Goal: Task Accomplishment & Management: Complete application form

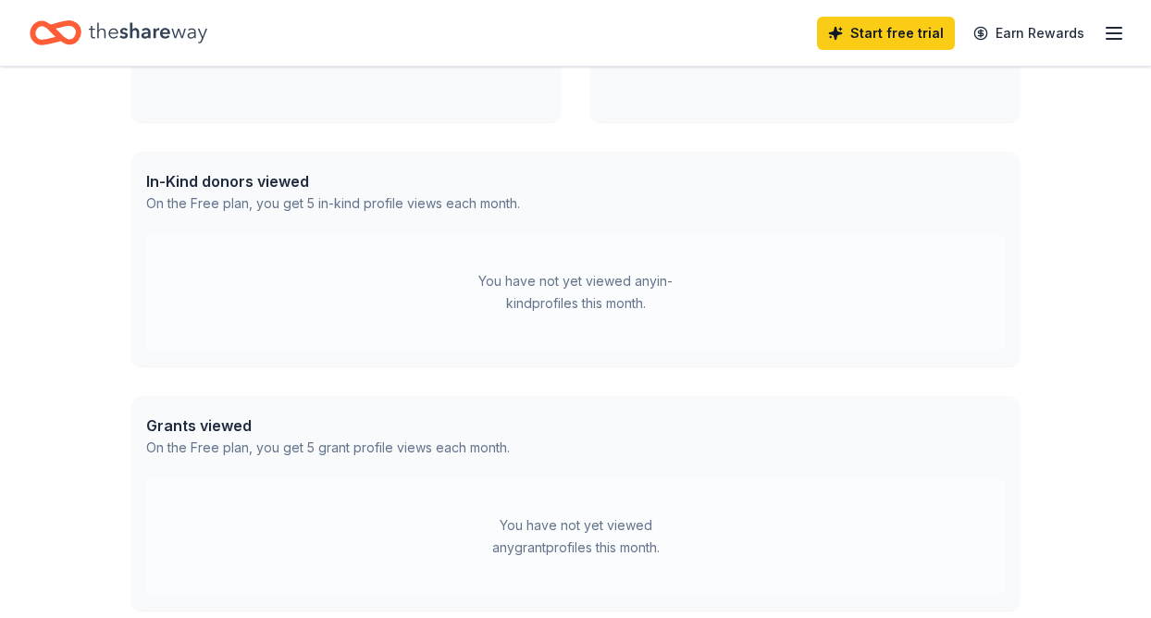
scroll to position [414, 0]
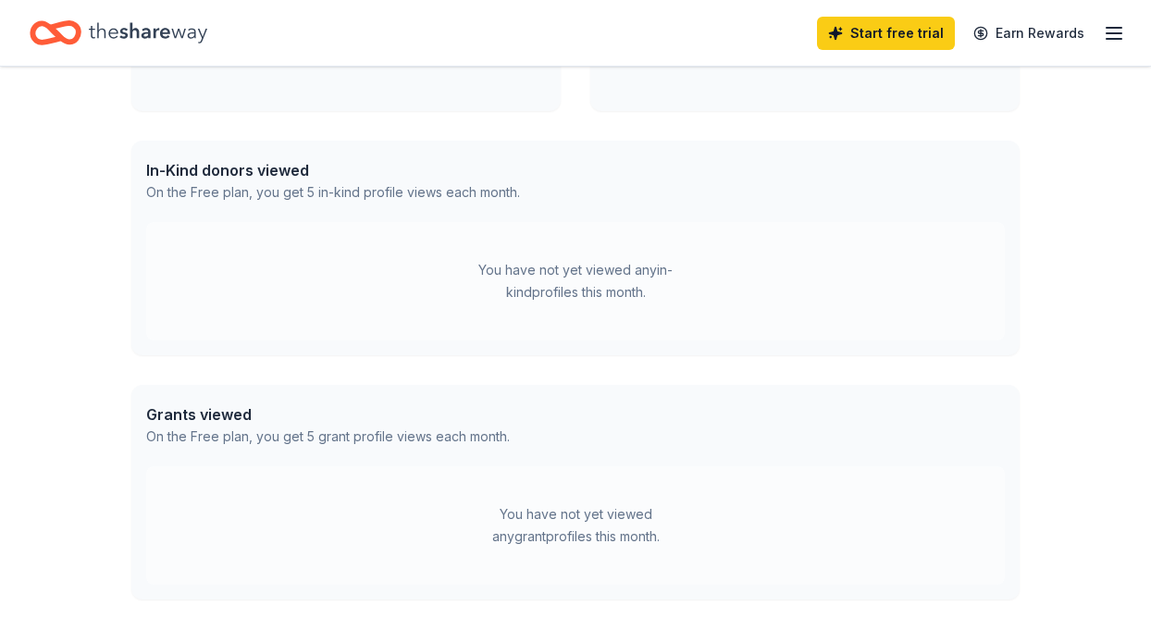
click at [568, 306] on div "You have not yet viewed any in-kind profiles this month." at bounding box center [575, 281] width 858 height 118
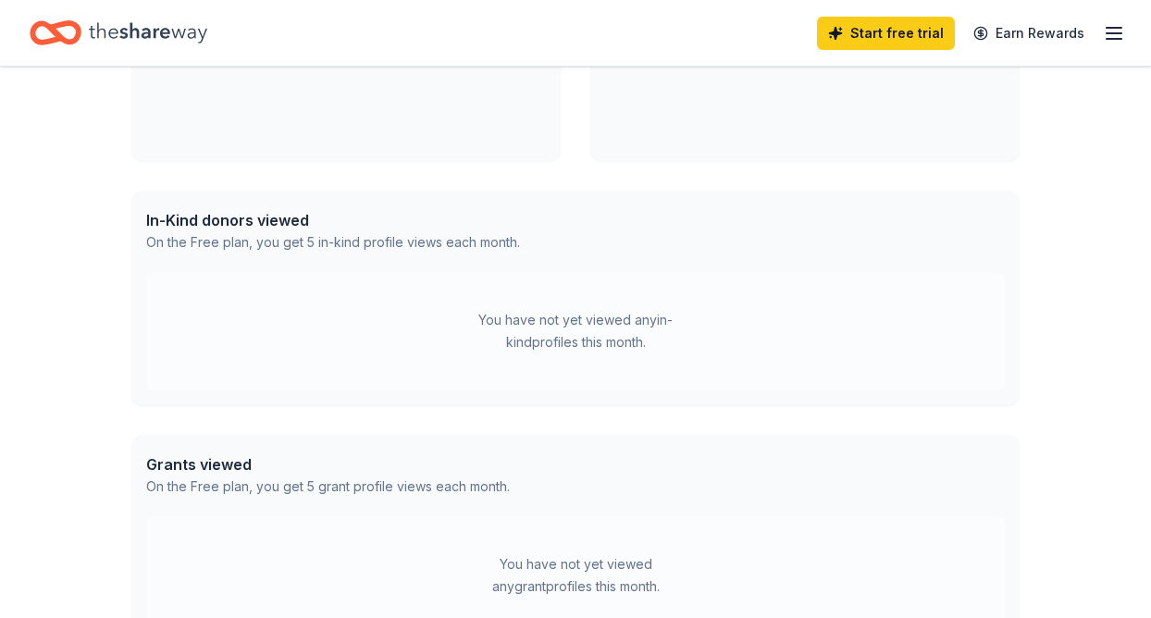
scroll to position [0, 0]
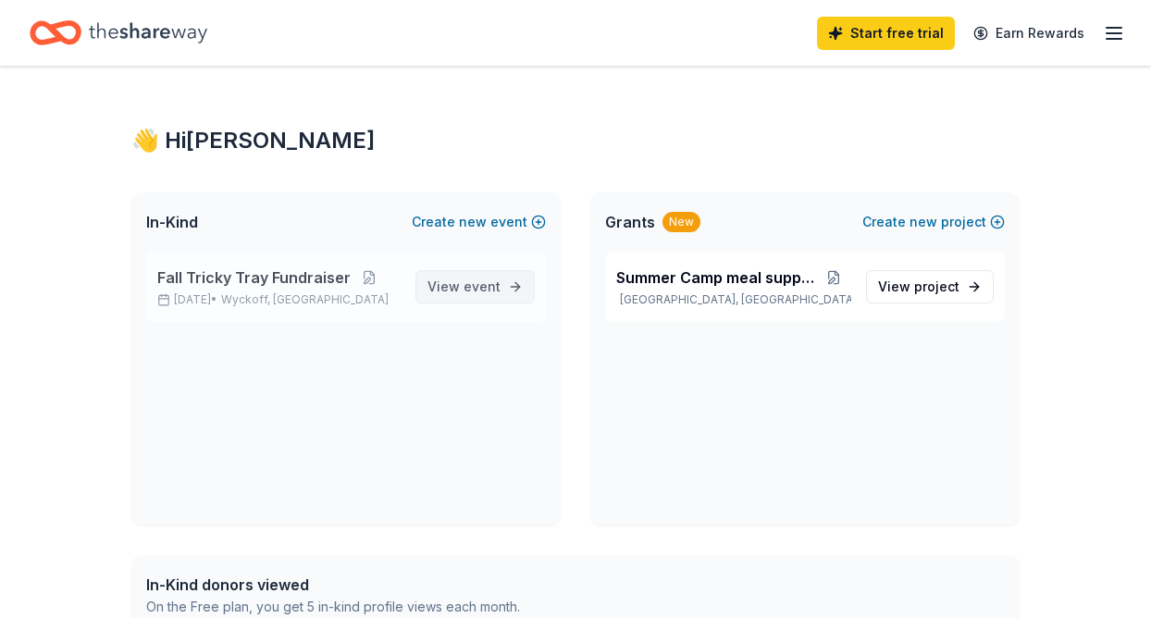
click at [476, 284] on span "event" at bounding box center [481, 286] width 37 height 16
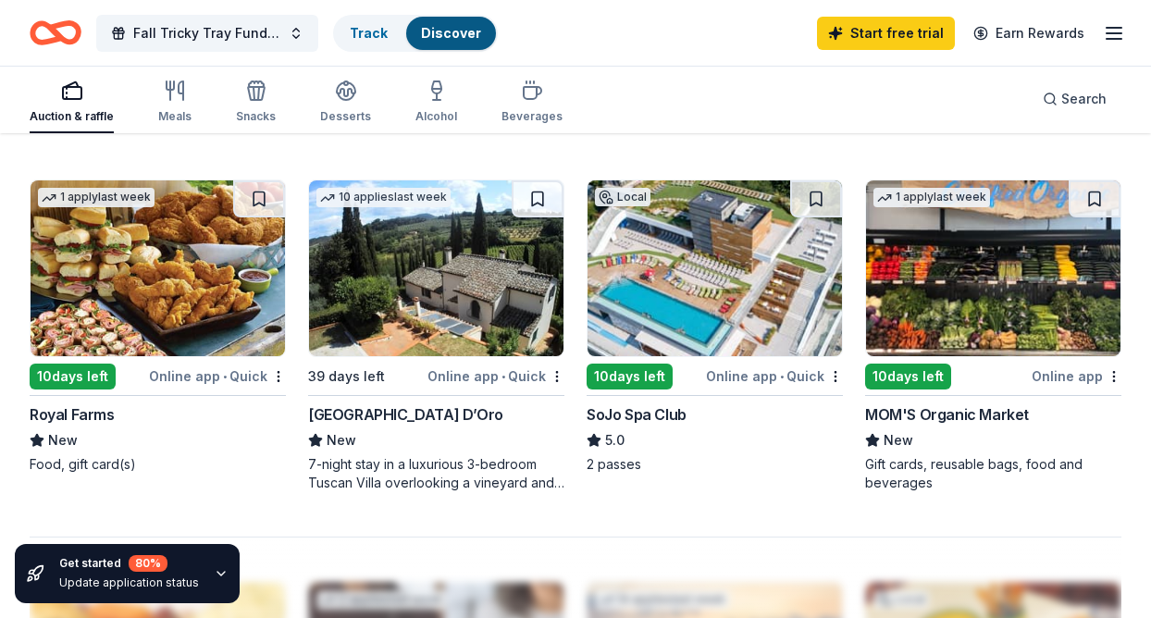
scroll to position [1580, 0]
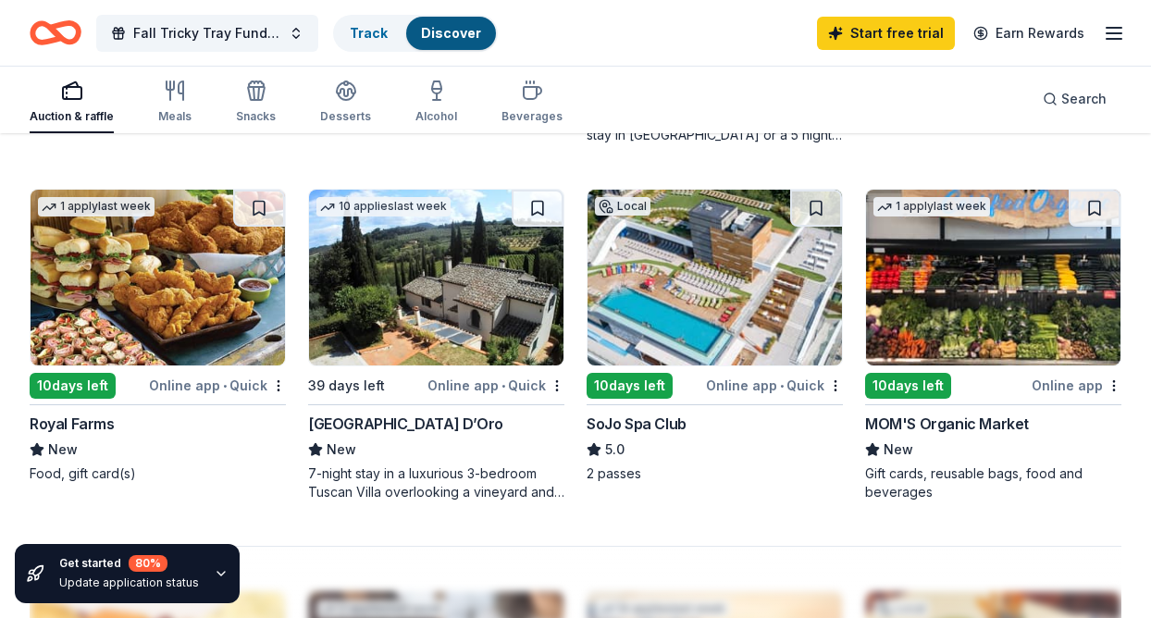
click at [647, 388] on div "10 days left" at bounding box center [629, 386] width 86 height 26
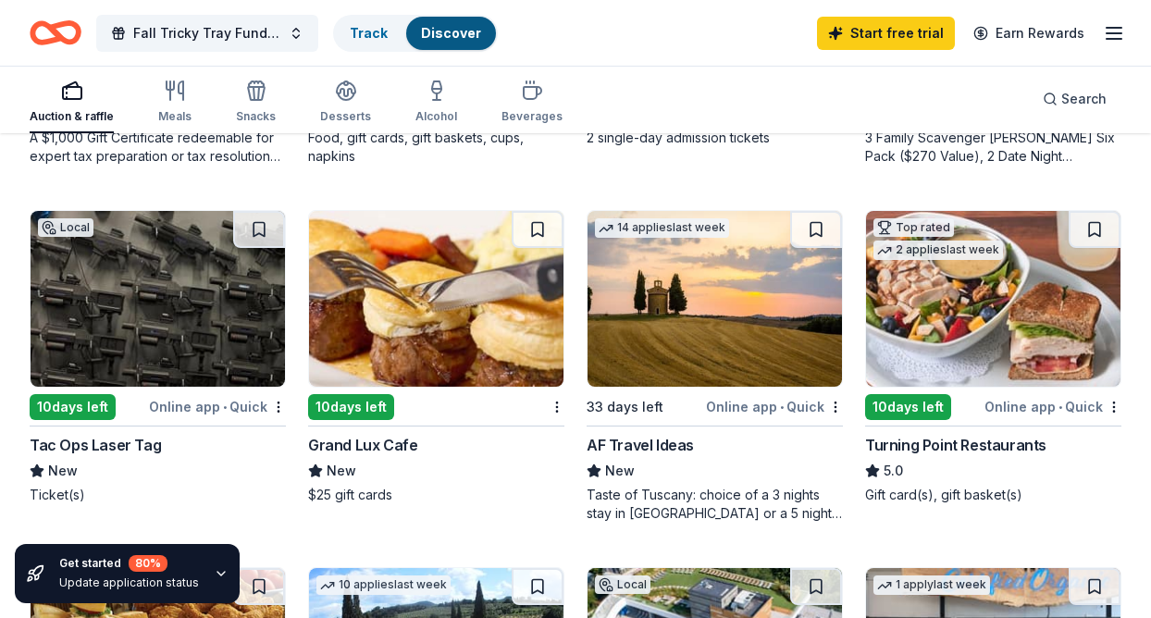
scroll to position [1195, 0]
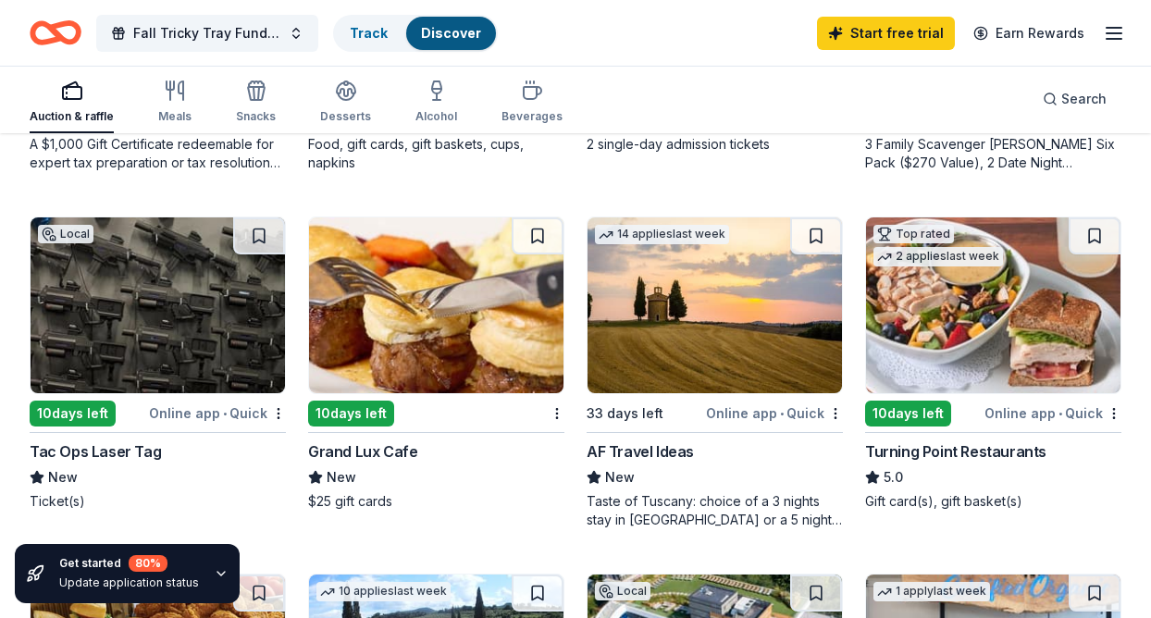
click at [452, 293] on img at bounding box center [436, 305] width 254 height 176
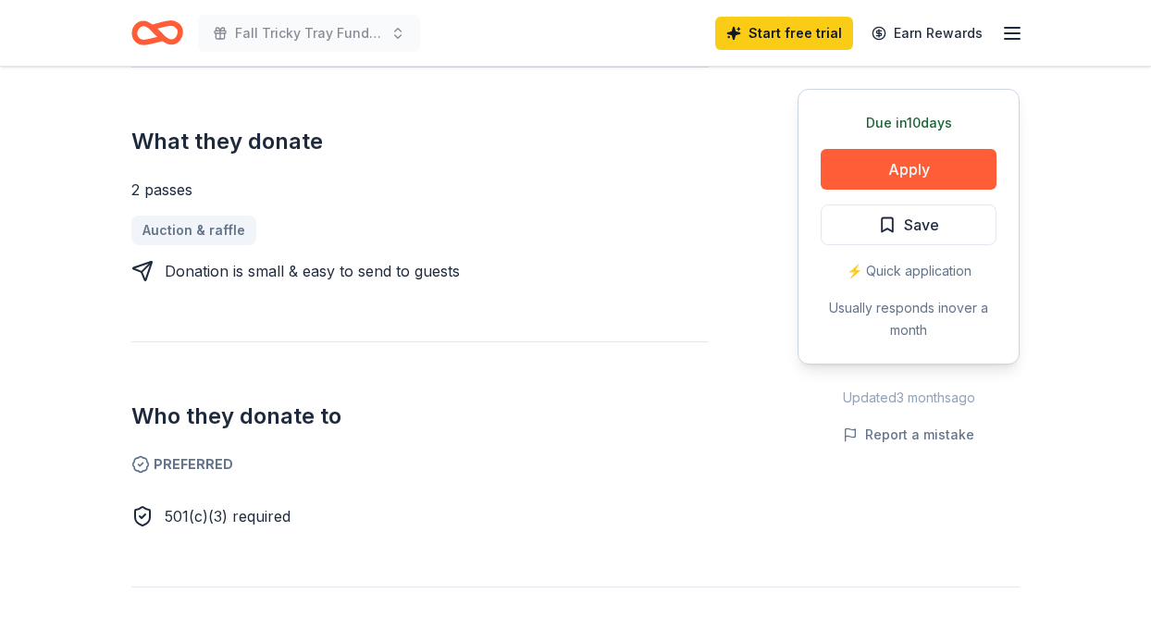
scroll to position [704, 0]
click at [881, 170] on button "Apply" at bounding box center [908, 169] width 176 height 41
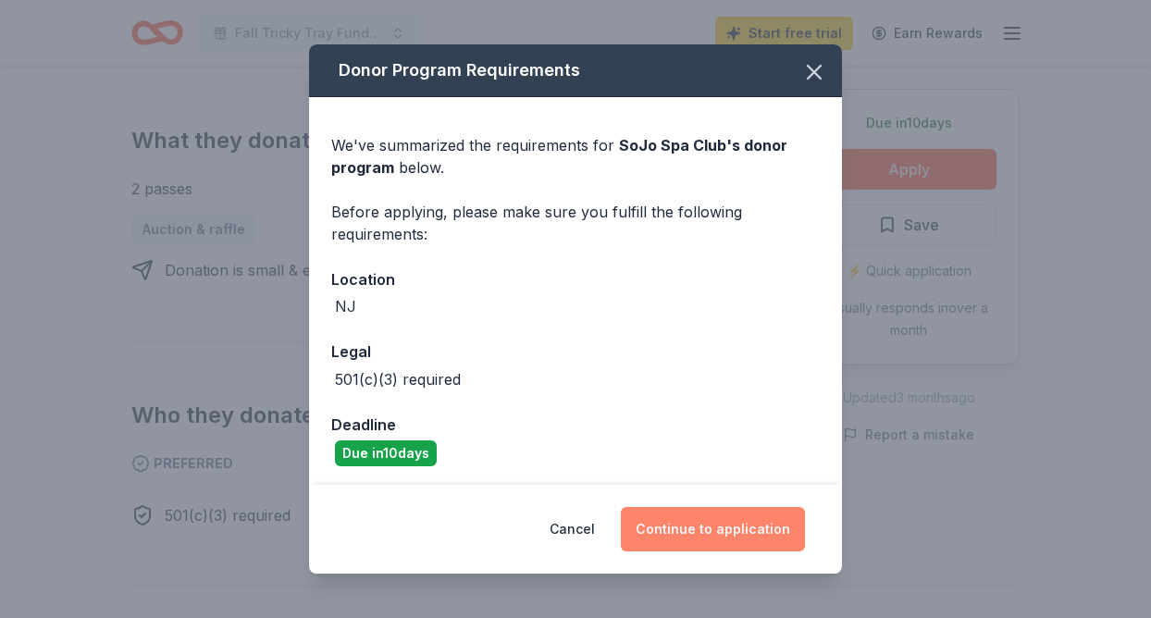
click at [702, 536] on button "Continue to application" at bounding box center [713, 529] width 184 height 44
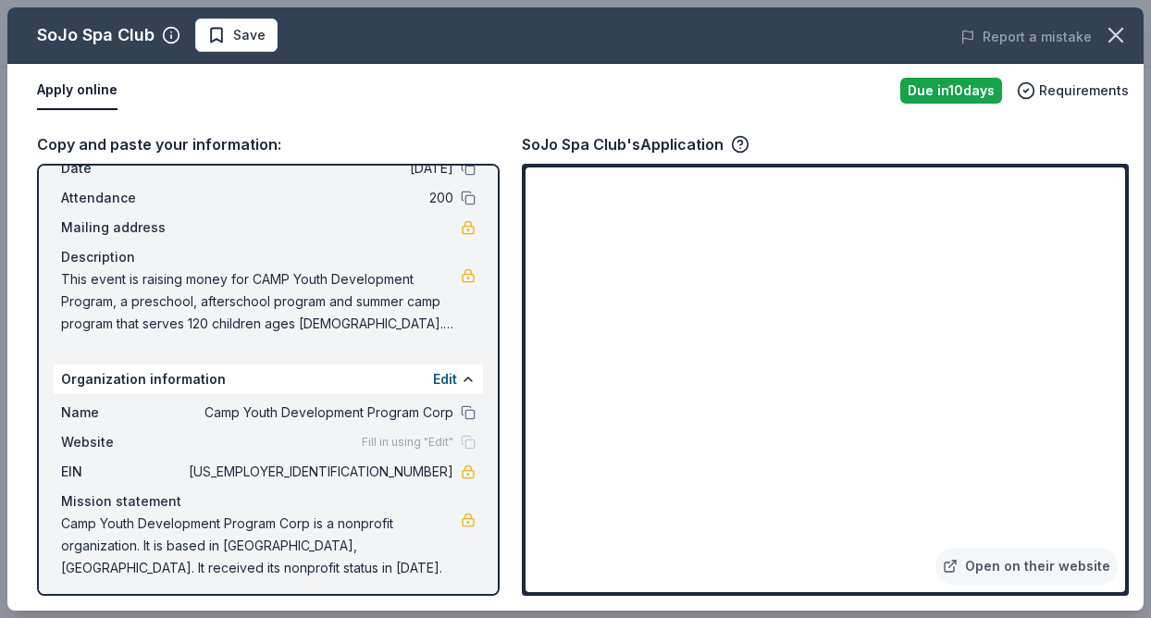
scroll to position [97, 0]
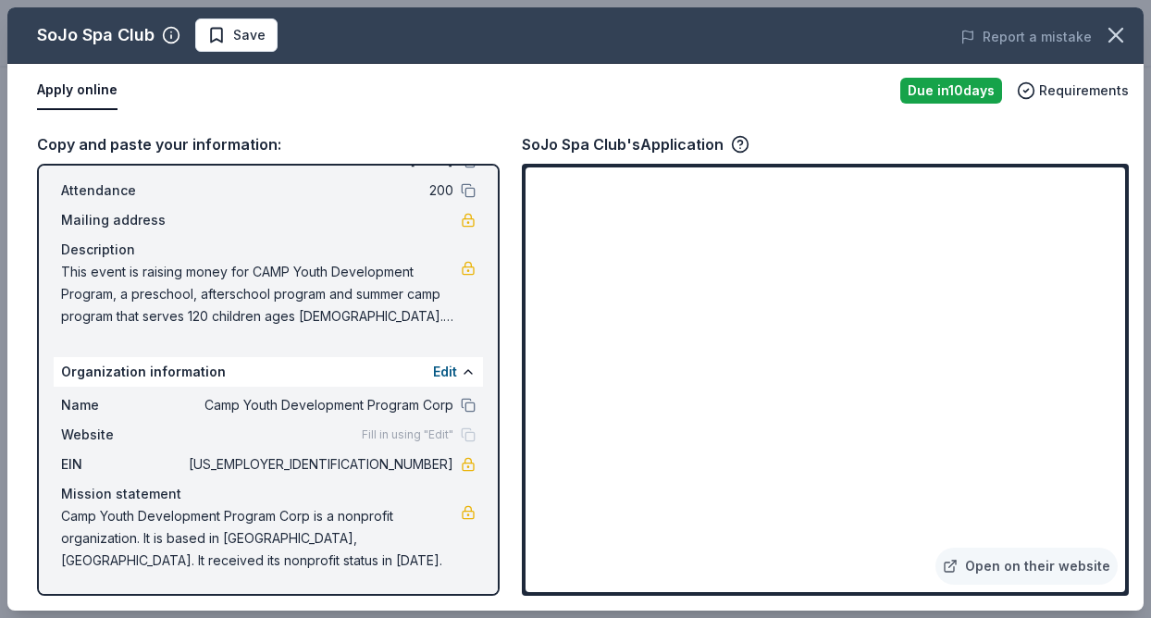
click at [104, 90] on button "Apply online" at bounding box center [77, 90] width 80 height 39
click at [468, 370] on button at bounding box center [468, 371] width 15 height 15
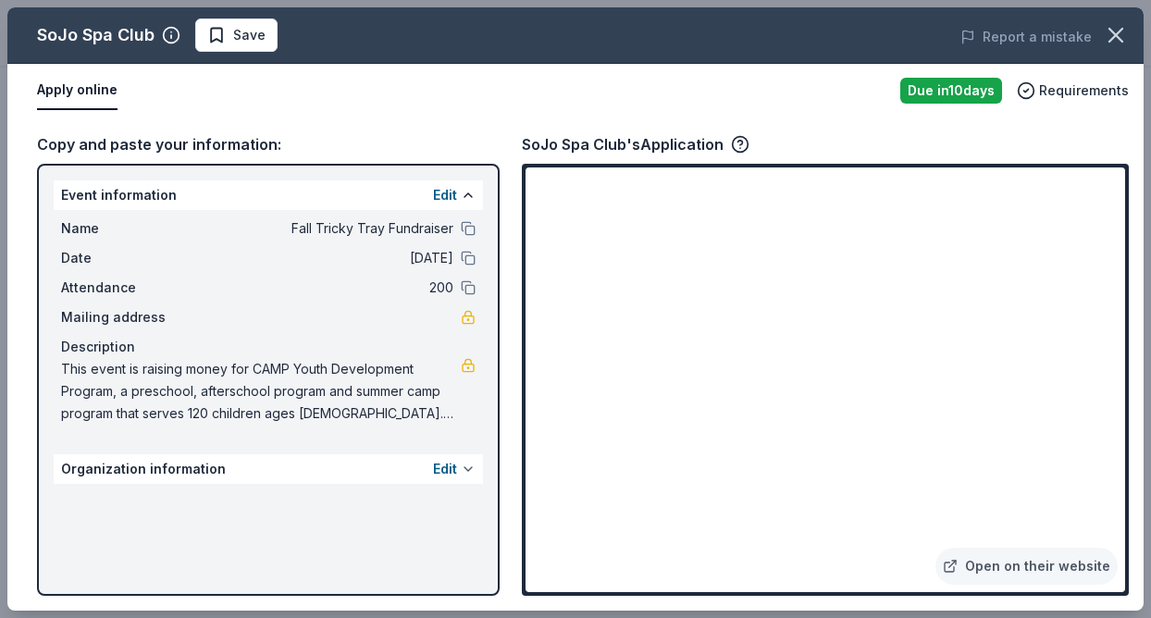
click at [467, 469] on button at bounding box center [468, 469] width 15 height 15
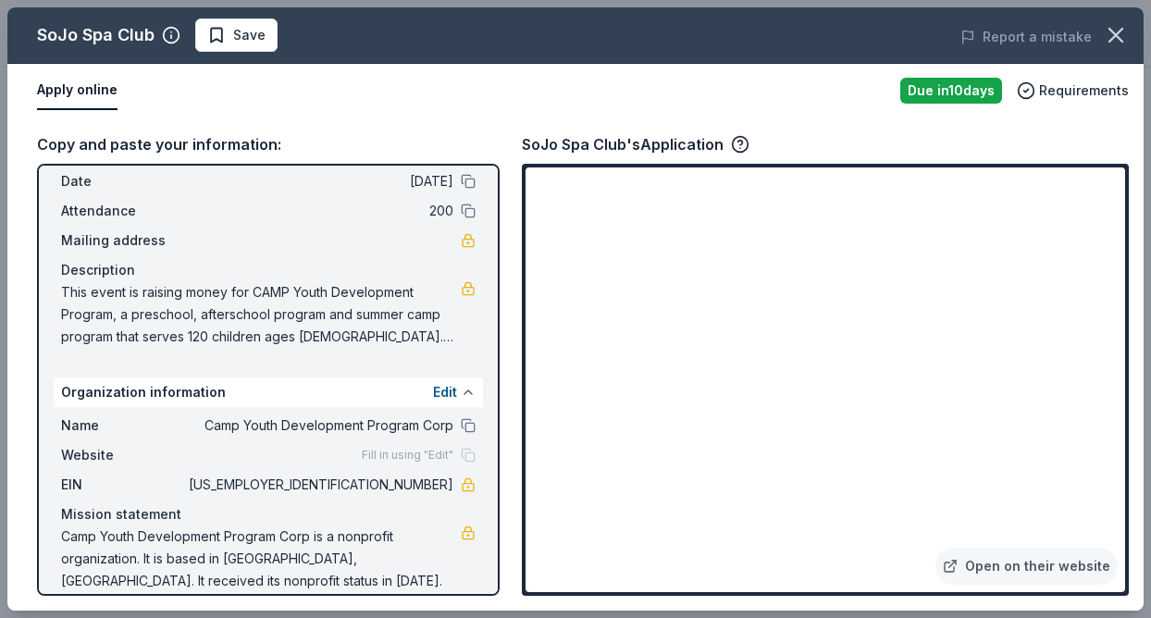
scroll to position [97, 0]
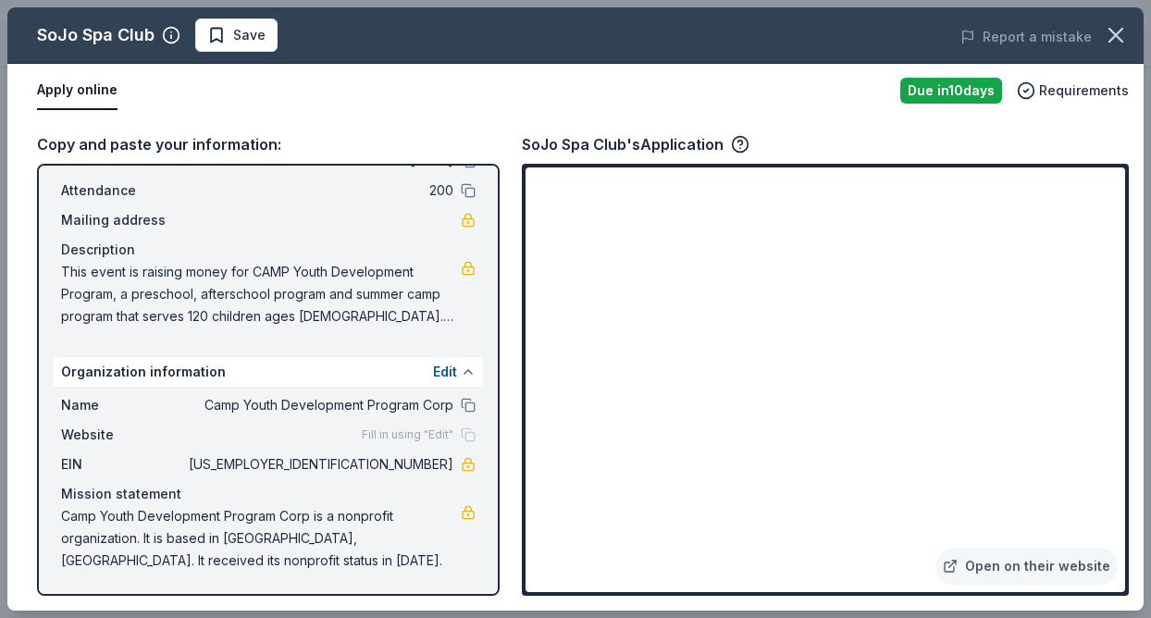
click at [466, 371] on button at bounding box center [468, 371] width 15 height 15
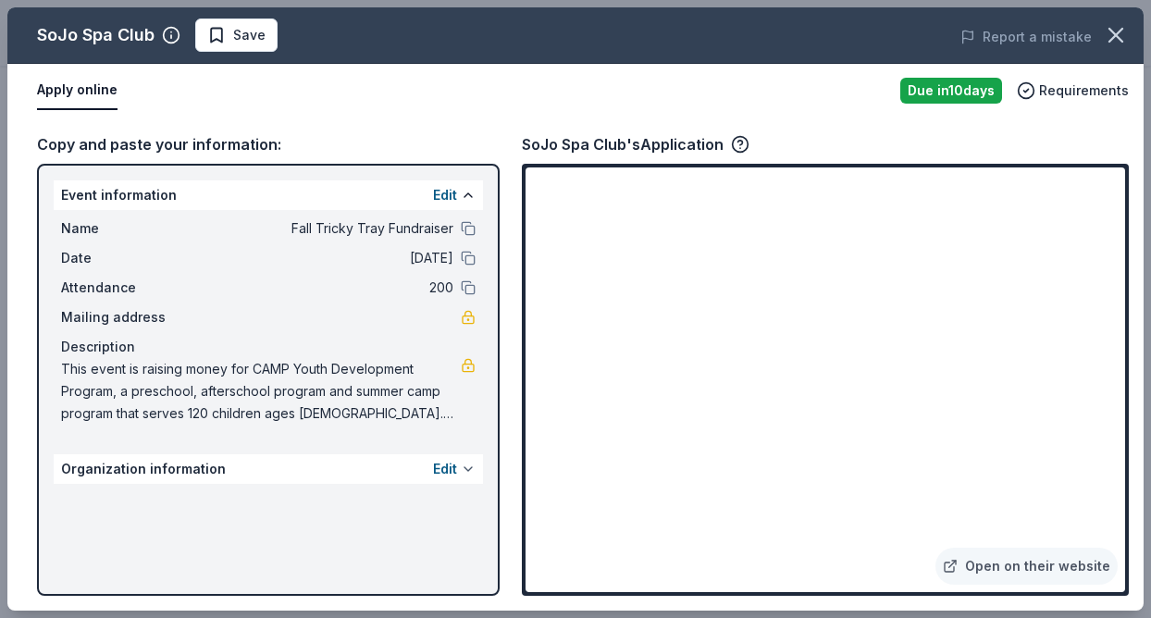
scroll to position [0, 0]
click at [469, 470] on button at bounding box center [468, 469] width 15 height 15
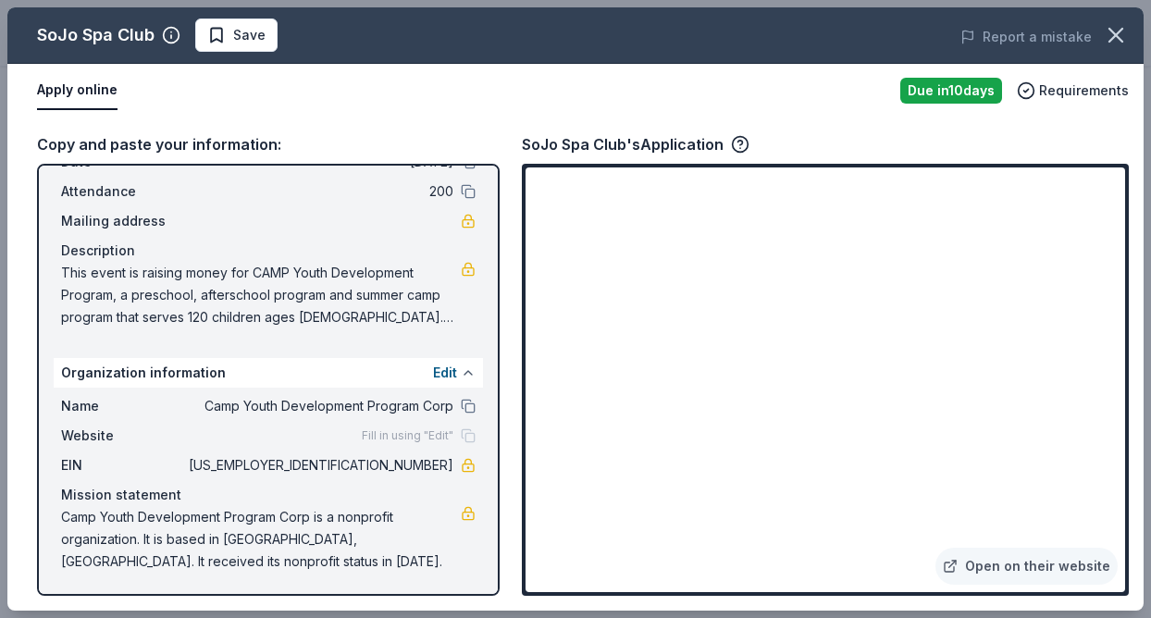
scroll to position [97, 0]
click at [375, 542] on span "Camp Youth Development Program Corp is a nonprofit organization. It is based in…" at bounding box center [261, 538] width 400 height 67
click at [157, 494] on div "Mission statement" at bounding box center [268, 494] width 414 height 22
click at [437, 434] on span "Fill in using "Edit"" at bounding box center [408, 434] width 92 height 15
click at [474, 435] on div "Fill in using "Edit"" at bounding box center [419, 434] width 114 height 15
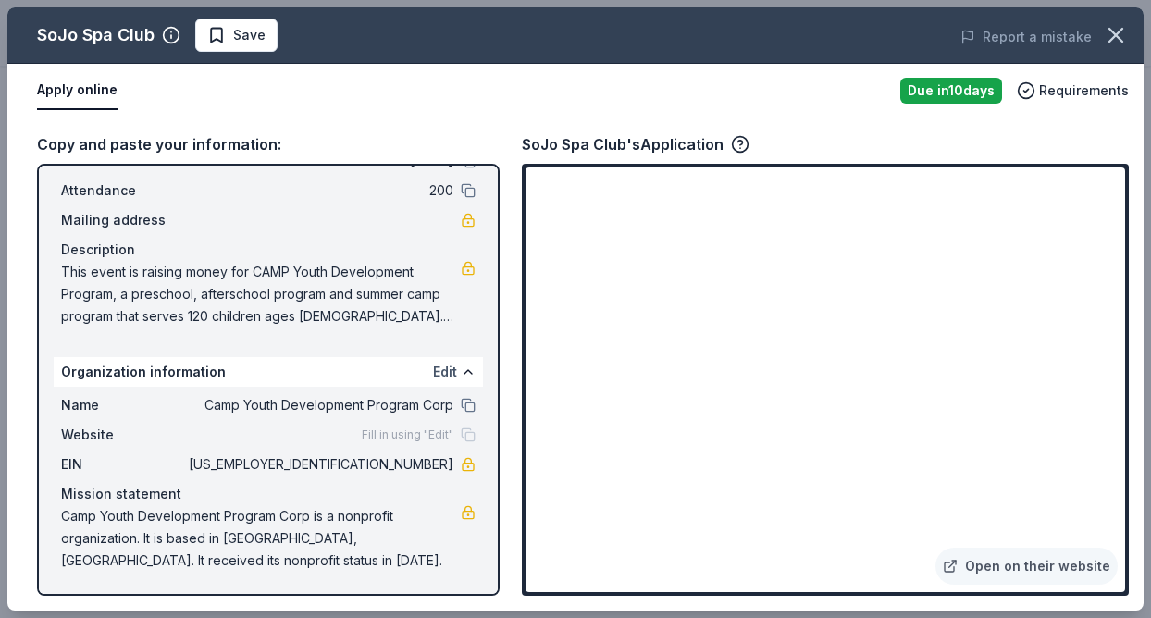
click at [446, 371] on button "Edit" at bounding box center [445, 372] width 24 height 22
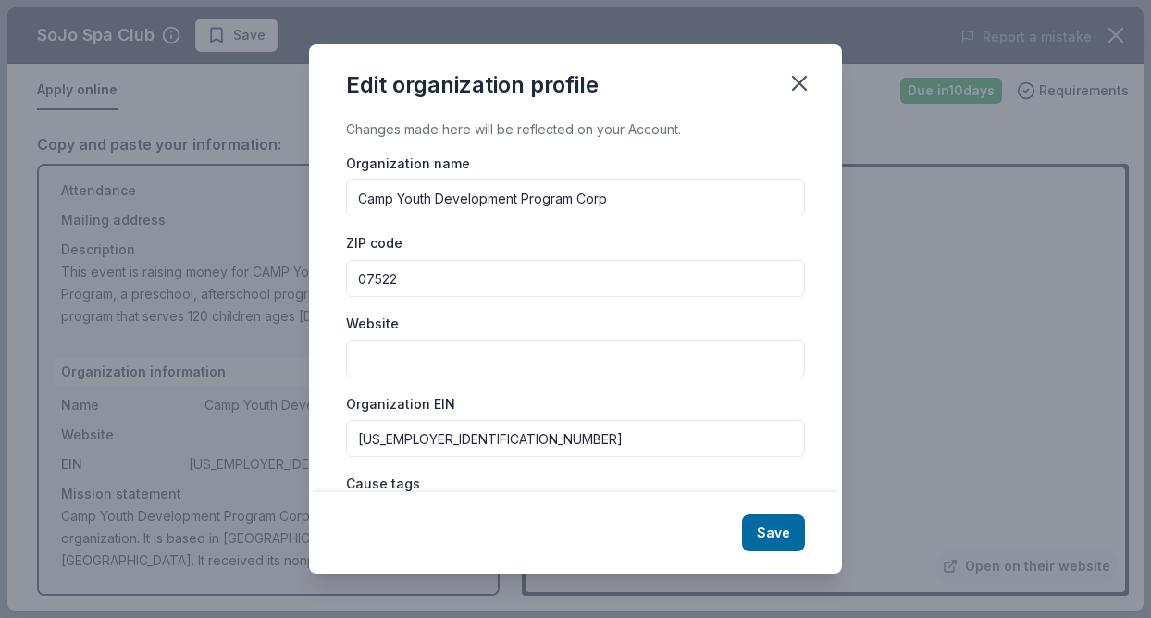
click at [495, 356] on input "Website" at bounding box center [575, 358] width 459 height 37
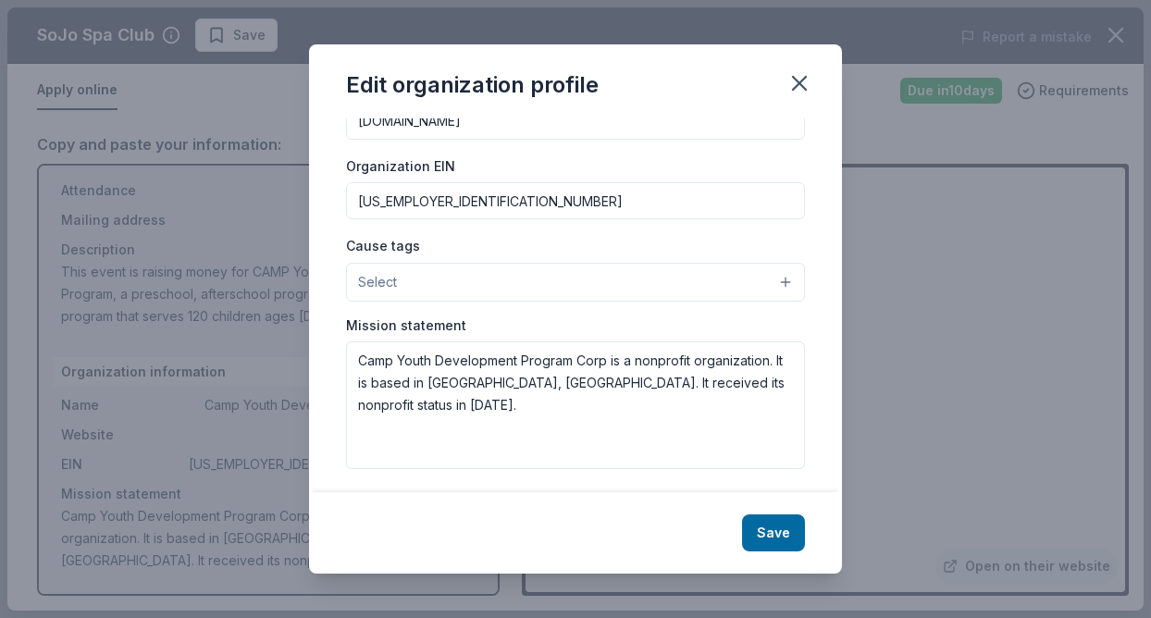
scroll to position [244, 0]
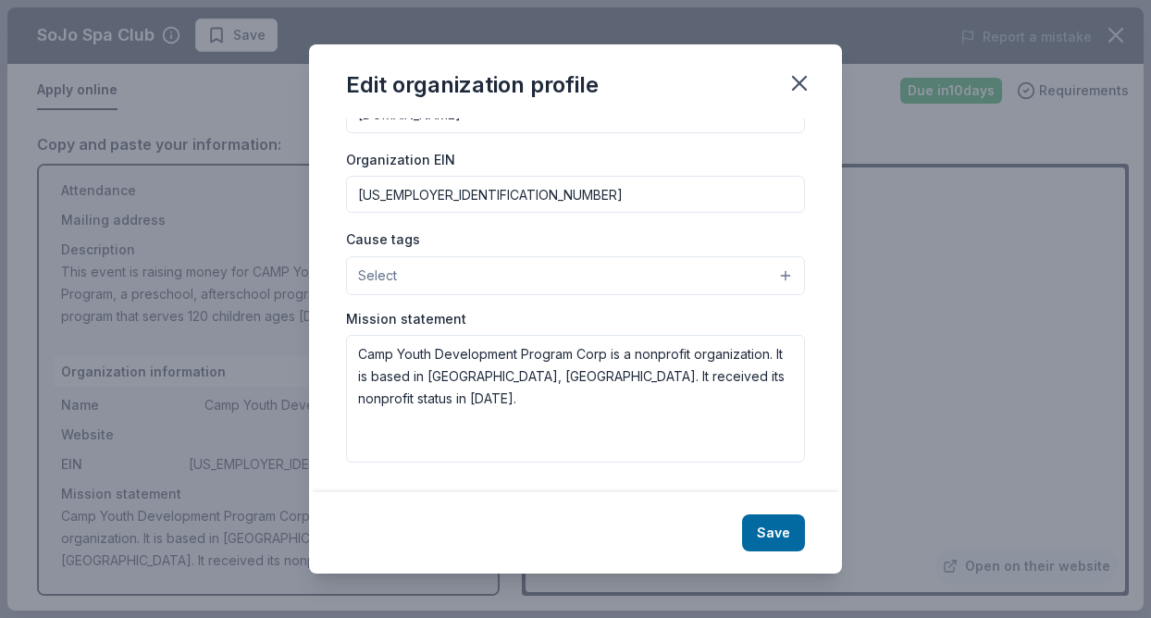
type input "www.campydp.org"
click at [758, 377] on textarea "Camp Youth Development Program Corp is a nonprofit organization. It is based in…" at bounding box center [575, 399] width 459 height 128
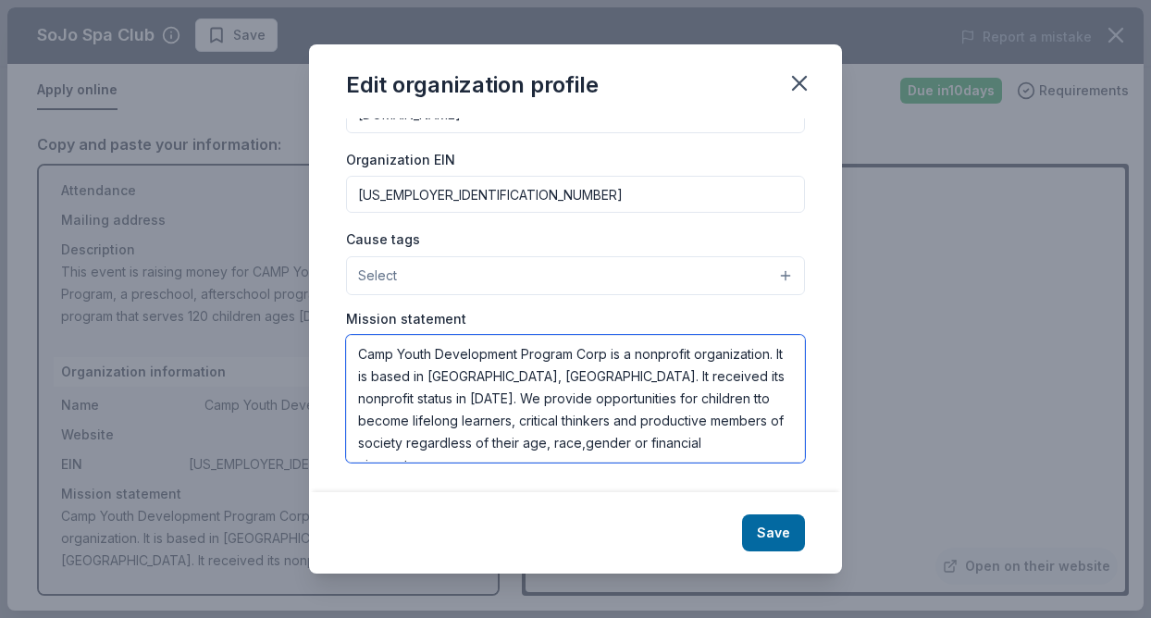
click at [389, 445] on textarea "Camp Youth Development Program Corp is a nonprofit organization. It is based in…" at bounding box center [575, 399] width 459 height 128
click at [747, 376] on textarea "Camp Youth Development Program Corp is a nonprofit organization. It is based in…" at bounding box center [575, 399] width 459 height 128
type textarea "Camp Youth Development Program Corp is a nonprofit organization. It is based in…"
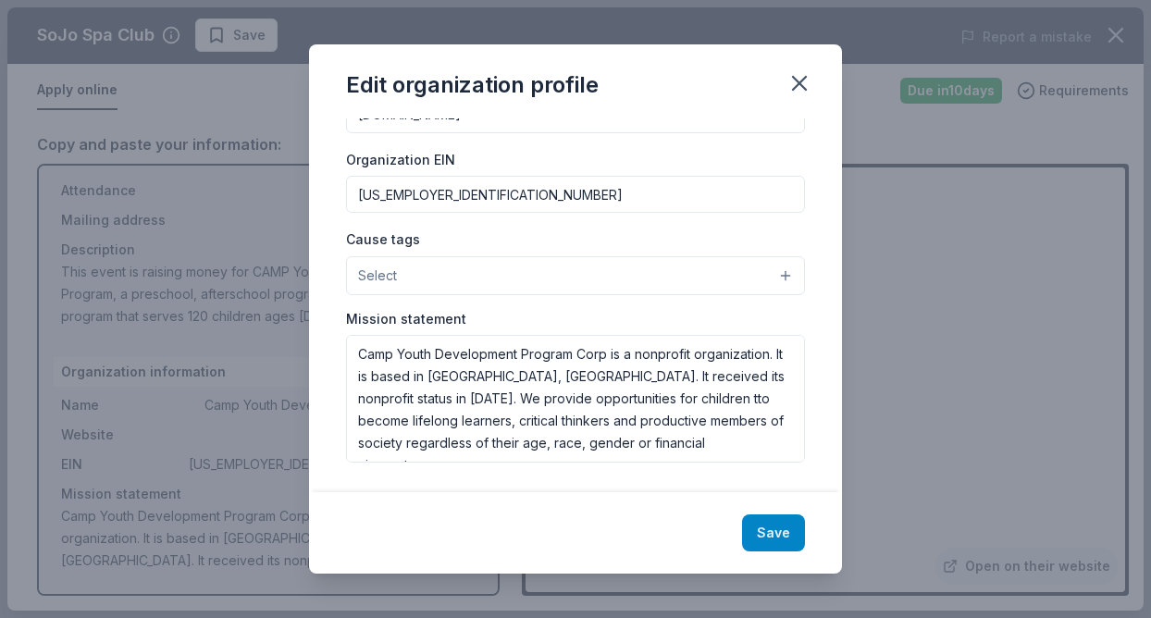
click at [772, 533] on button "Save" at bounding box center [773, 532] width 63 height 37
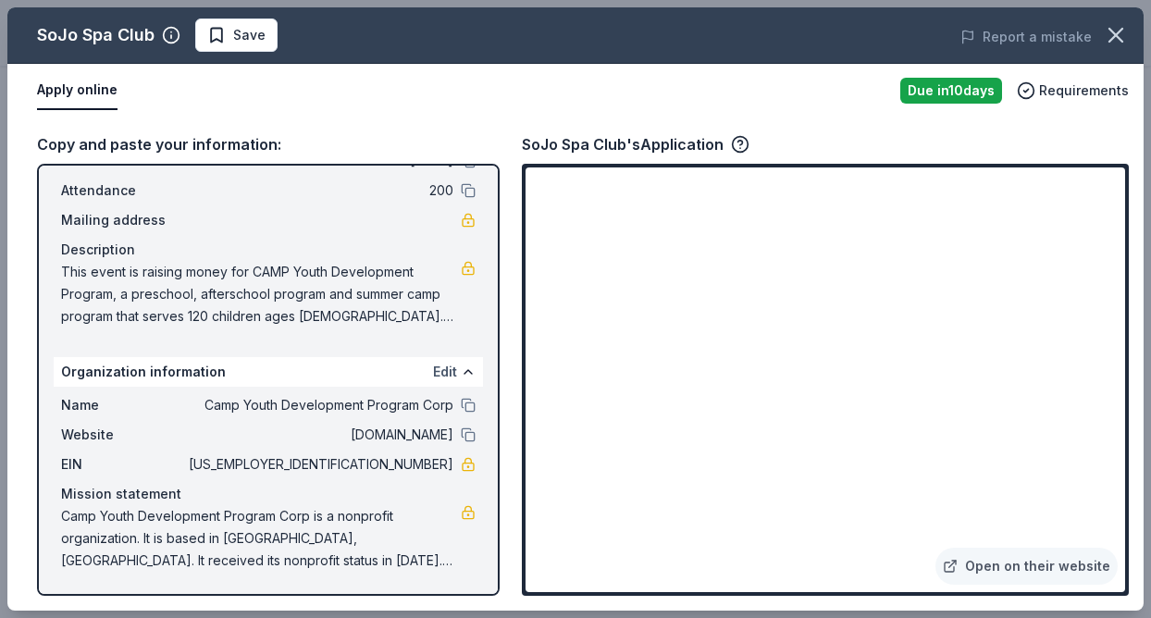
click at [449, 372] on button "Edit" at bounding box center [445, 372] width 24 height 22
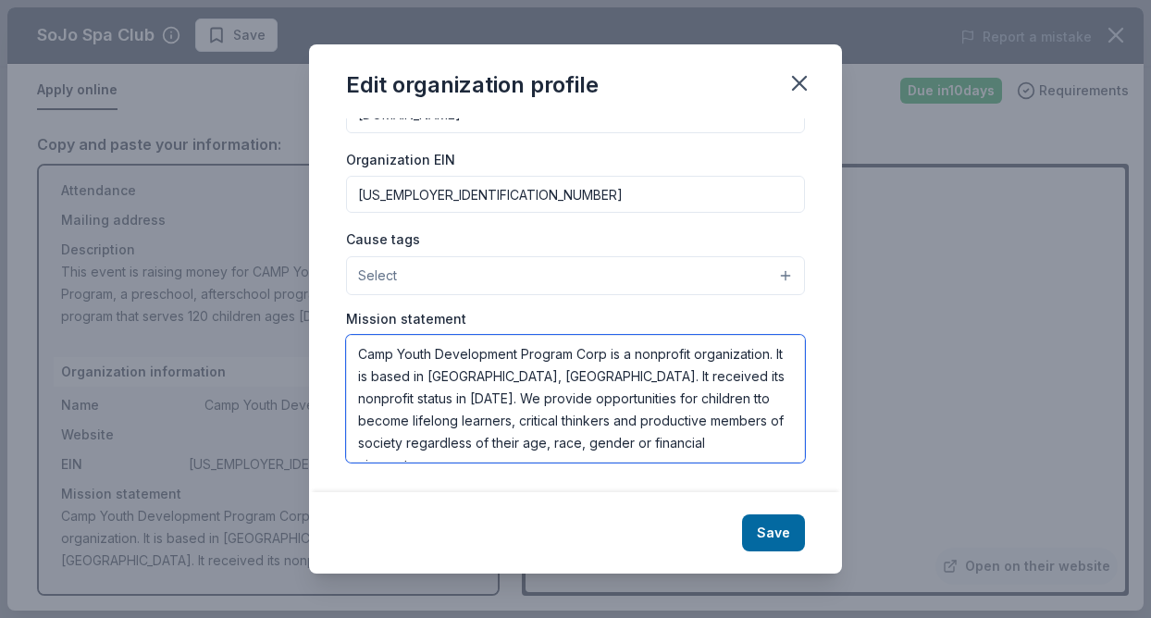
click at [570, 399] on textarea "Camp Youth Development Program Corp is a nonprofit organization. It is based in…" at bounding box center [575, 399] width 459 height 128
type textarea "Camp Youth Development Program Corp is a nonprofit organization. It is based in…"
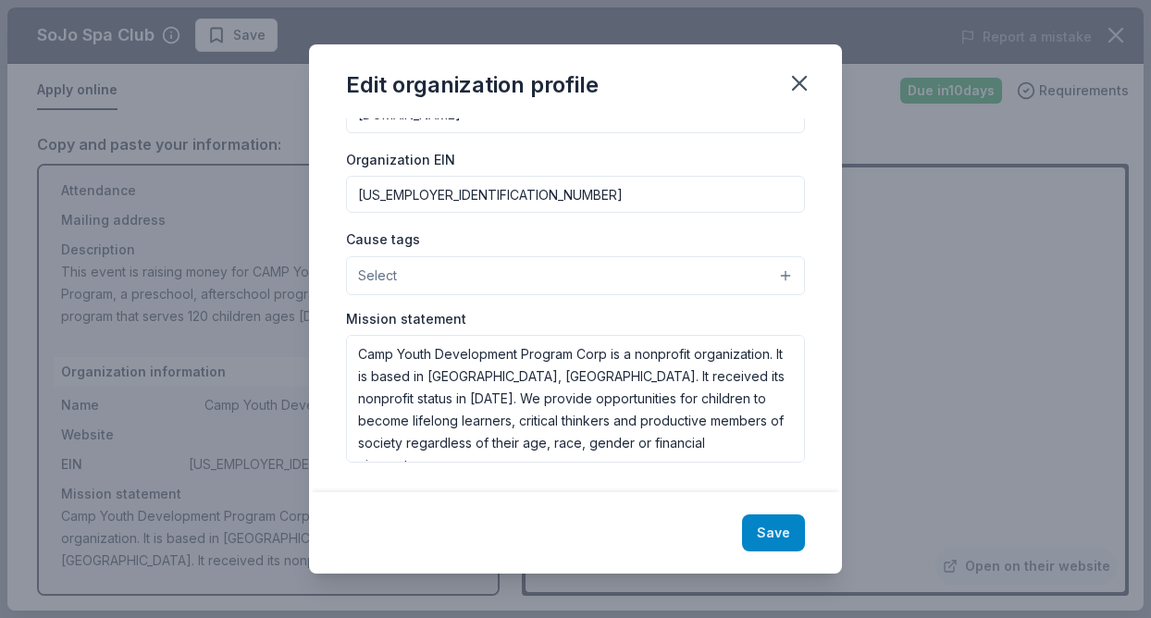
click at [776, 533] on button "Save" at bounding box center [773, 532] width 63 height 37
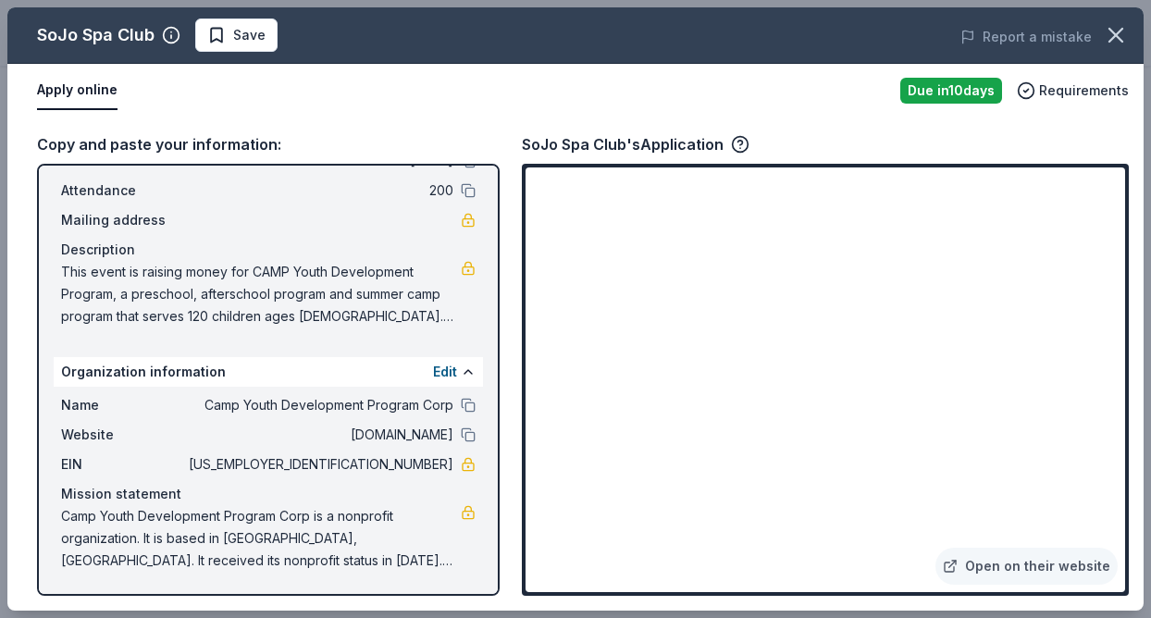
click at [188, 144] on div "Copy and paste your information:" at bounding box center [268, 144] width 462 height 24
click at [439, 366] on button "Edit" at bounding box center [445, 372] width 24 height 22
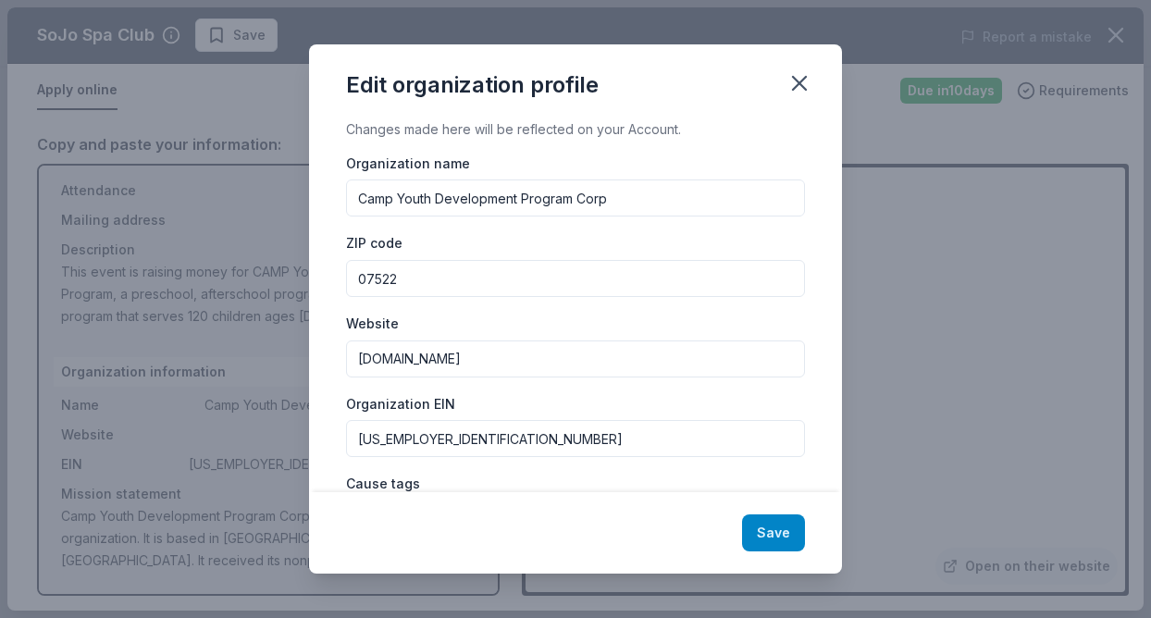
click at [770, 531] on button "Save" at bounding box center [773, 532] width 63 height 37
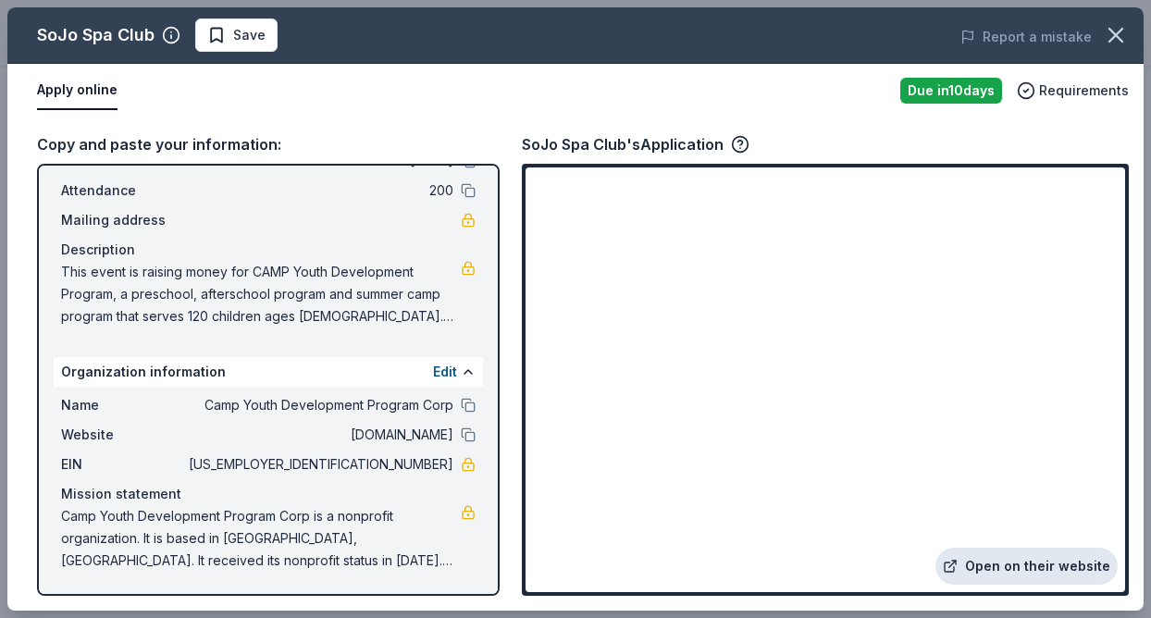
click at [1066, 562] on link "Open on their website" at bounding box center [1026, 566] width 182 height 37
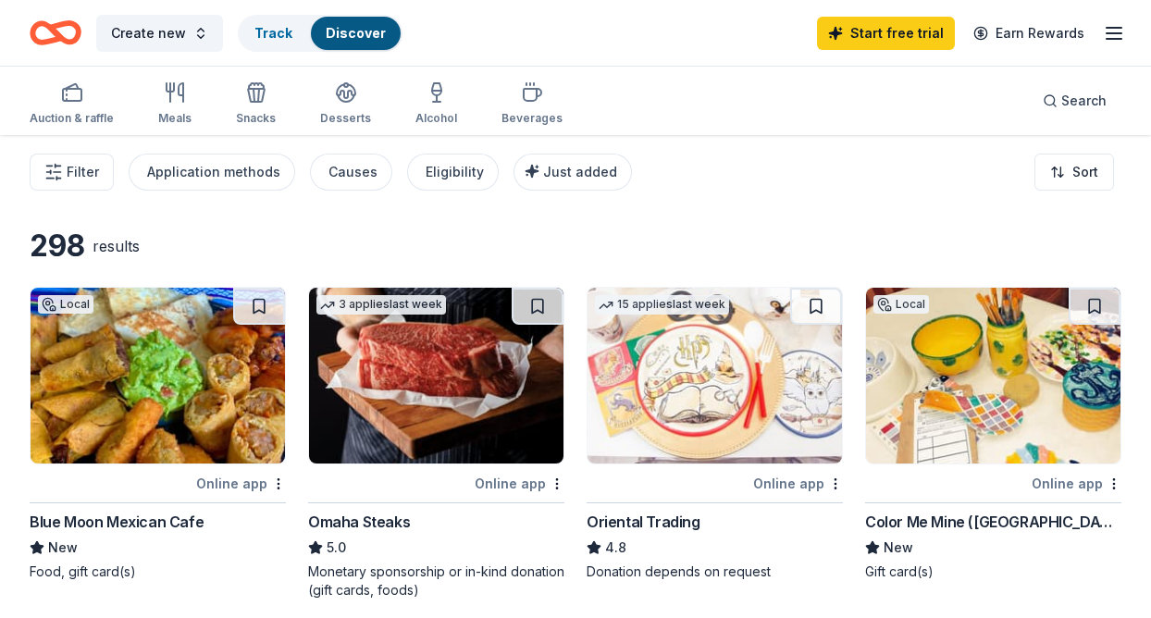
click at [448, 388] on img at bounding box center [436, 376] width 254 height 176
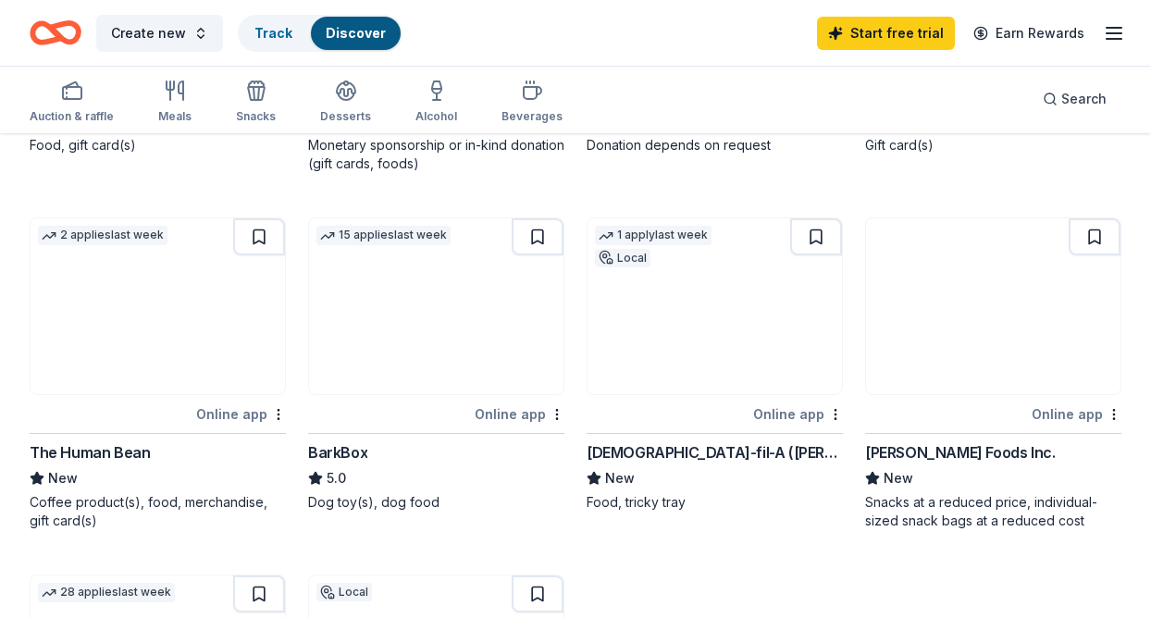
scroll to position [427, 0]
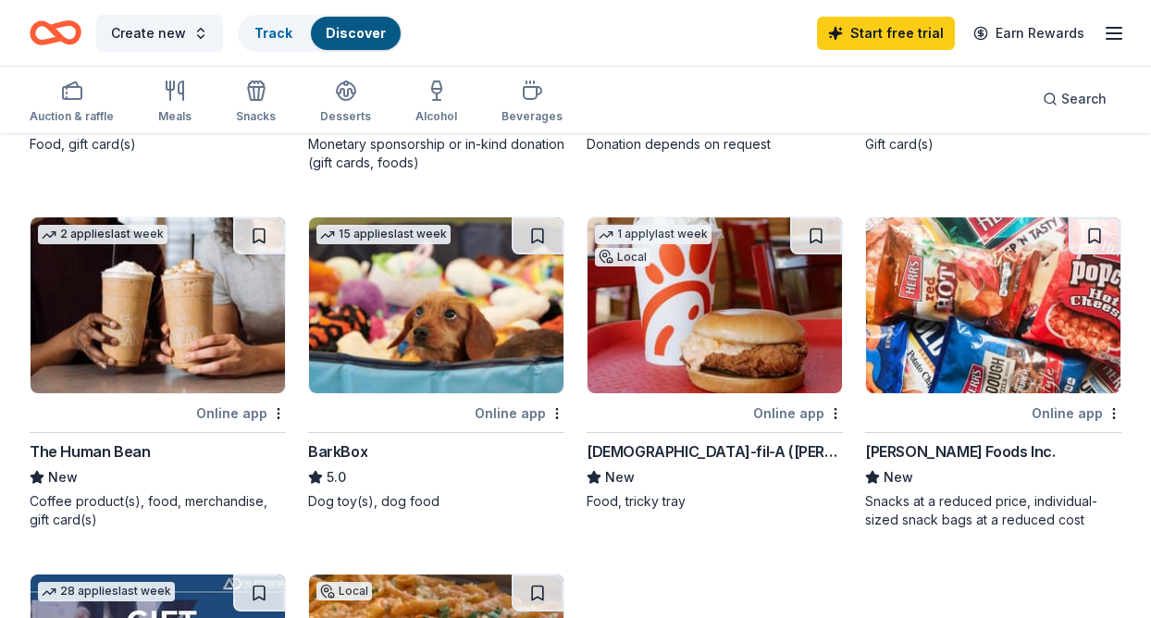
click at [790, 413] on div "Online app" at bounding box center [798, 412] width 90 height 23
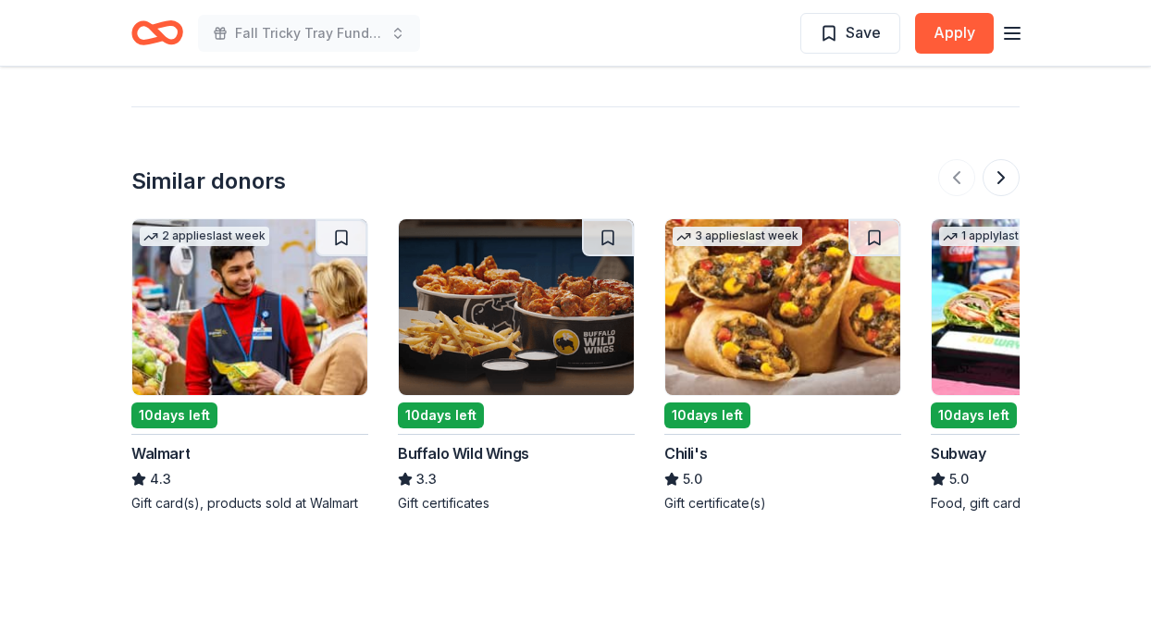
scroll to position [1944, 0]
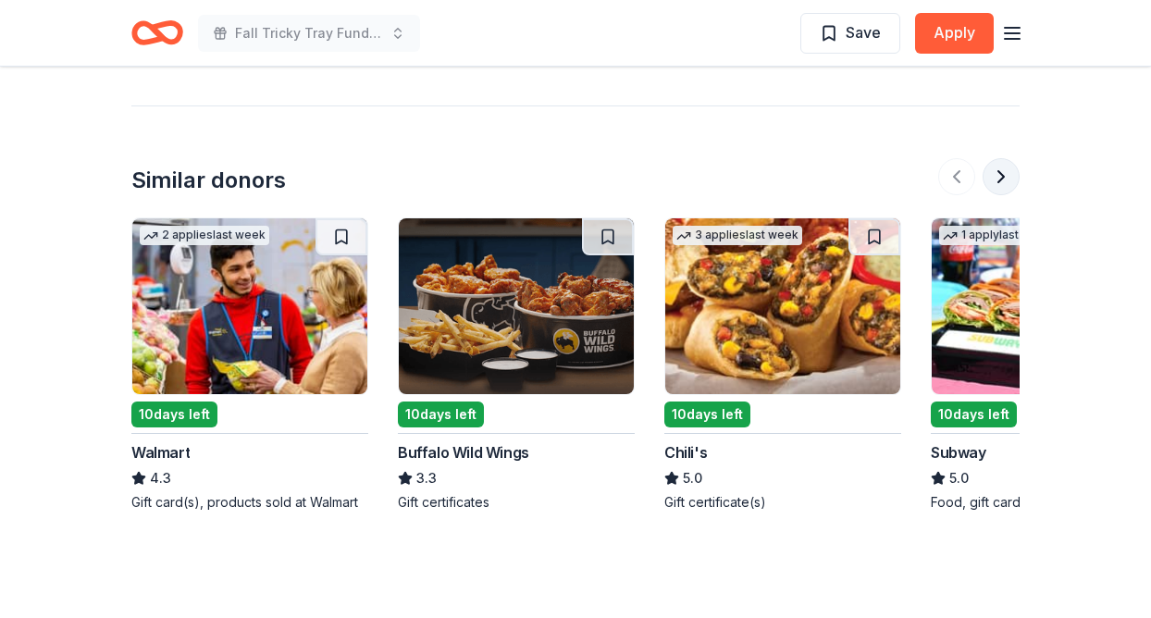
click at [1002, 158] on button at bounding box center [1000, 176] width 37 height 37
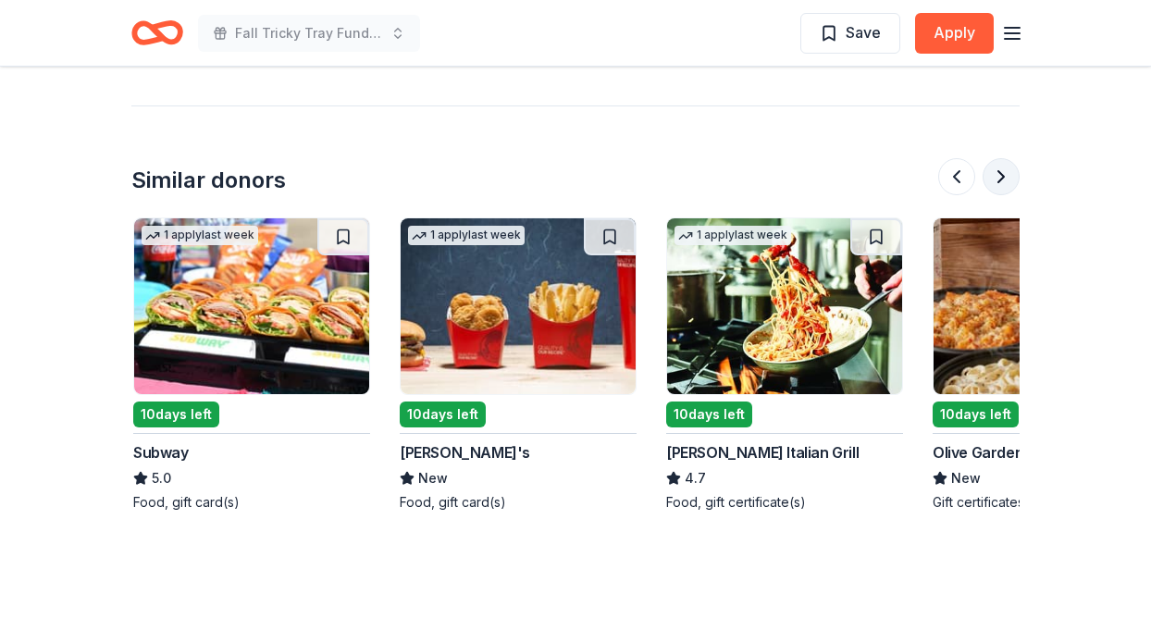
scroll to position [0, 799]
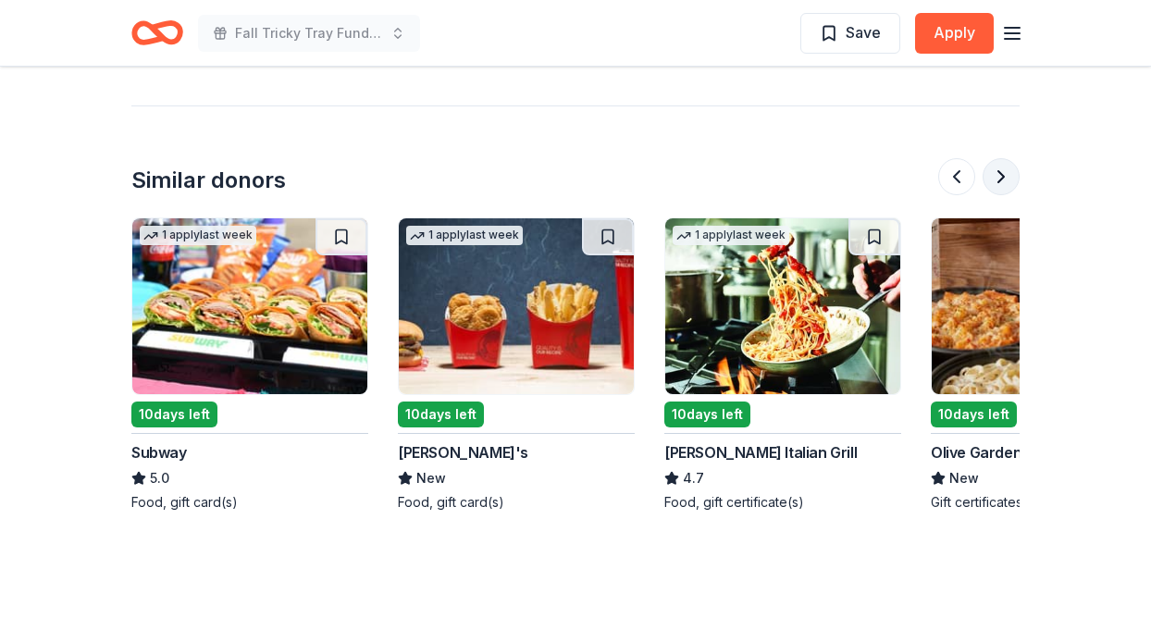
click at [1002, 158] on button at bounding box center [1000, 176] width 37 height 37
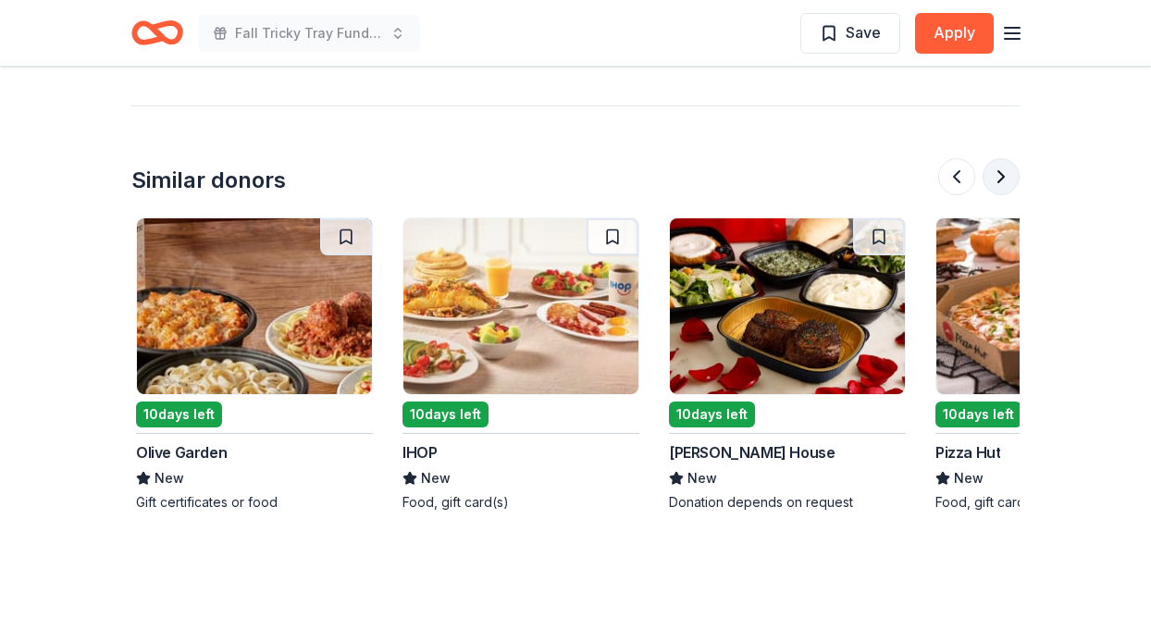
scroll to position [0, 1598]
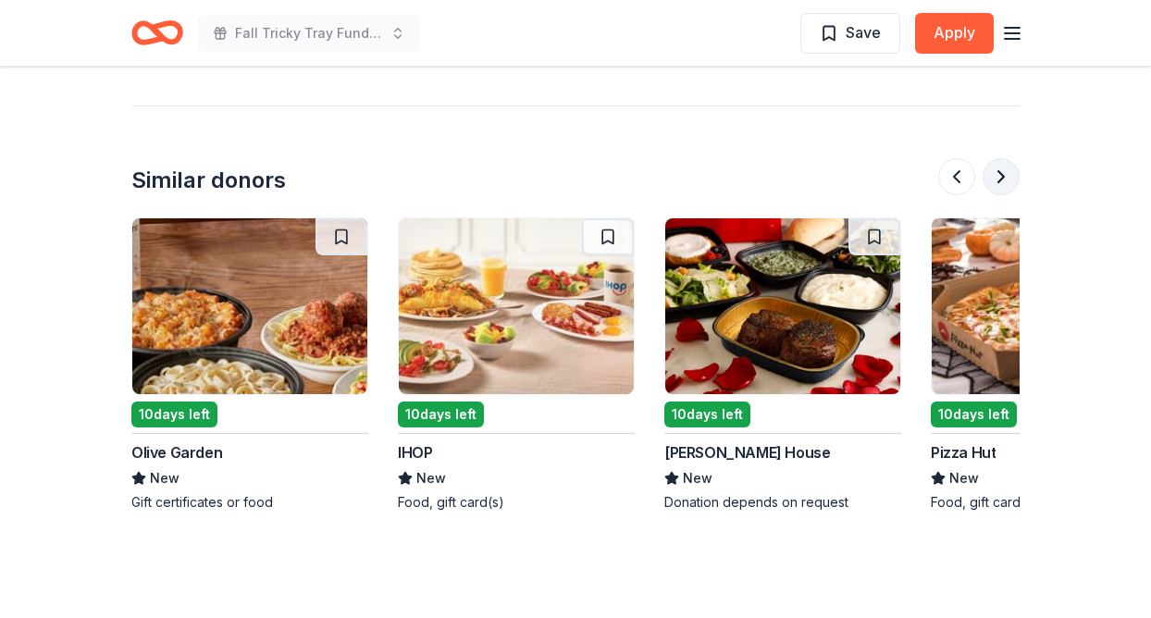
click at [1002, 158] on button at bounding box center [1000, 176] width 37 height 37
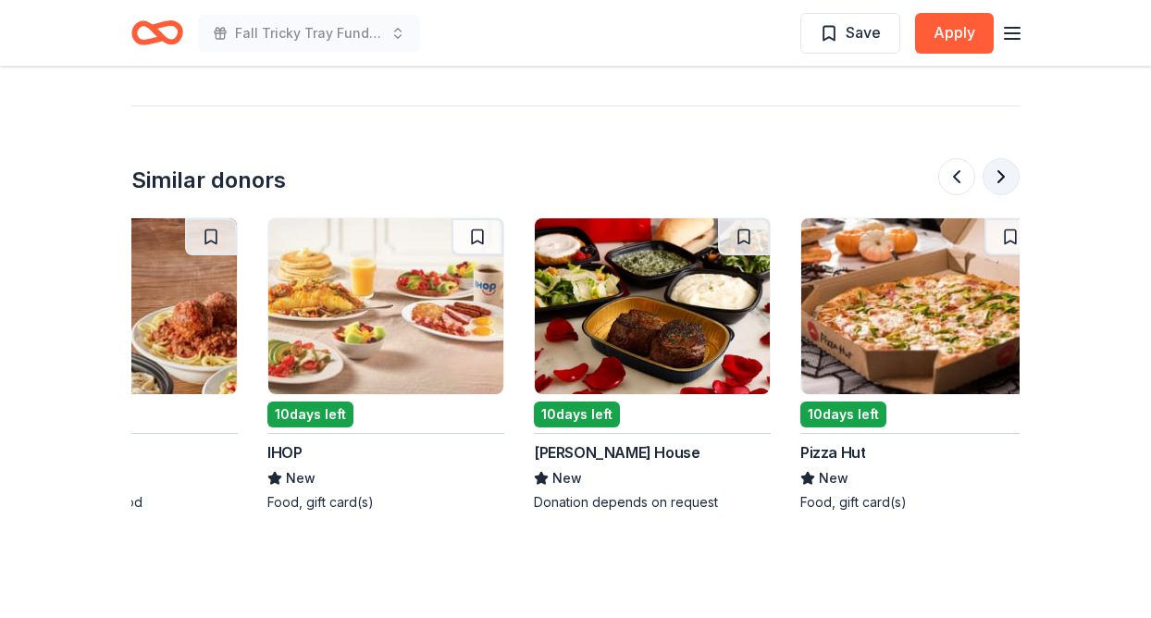
scroll to position [0, 1746]
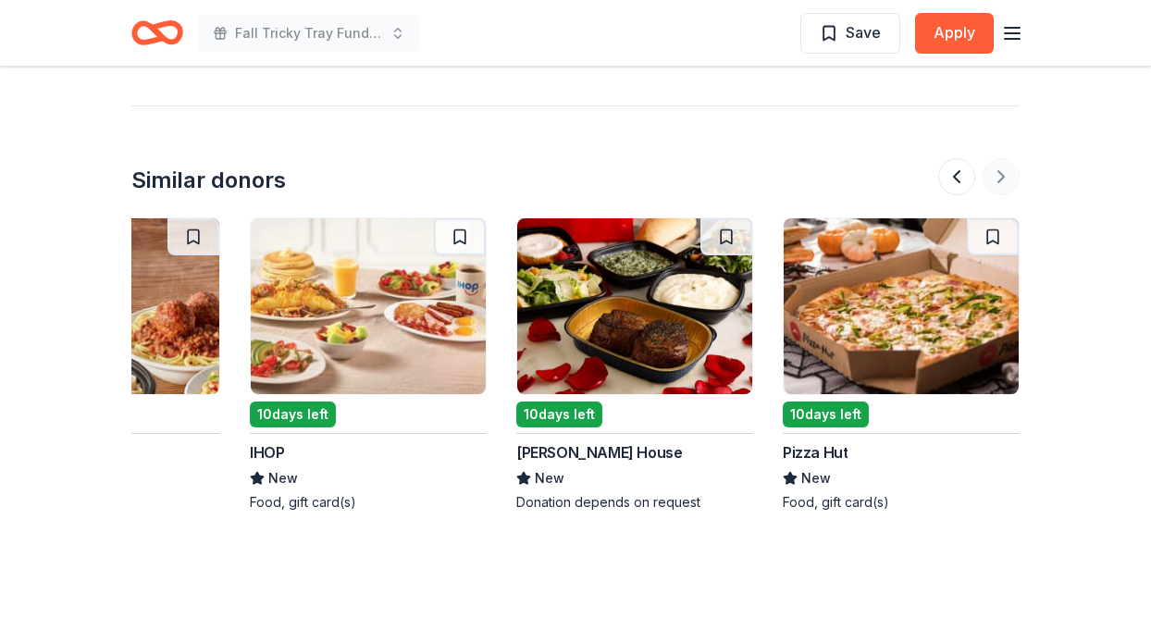
click at [1002, 158] on div at bounding box center [978, 176] width 81 height 37
click at [632, 312] on img at bounding box center [634, 306] width 235 height 176
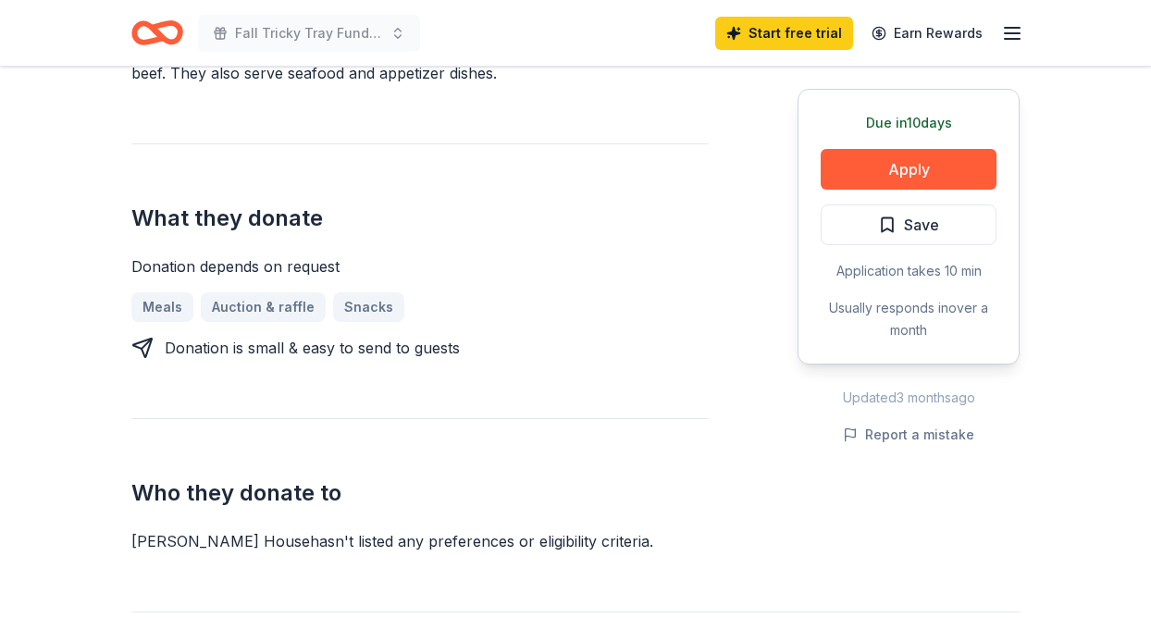
scroll to position [658, 0]
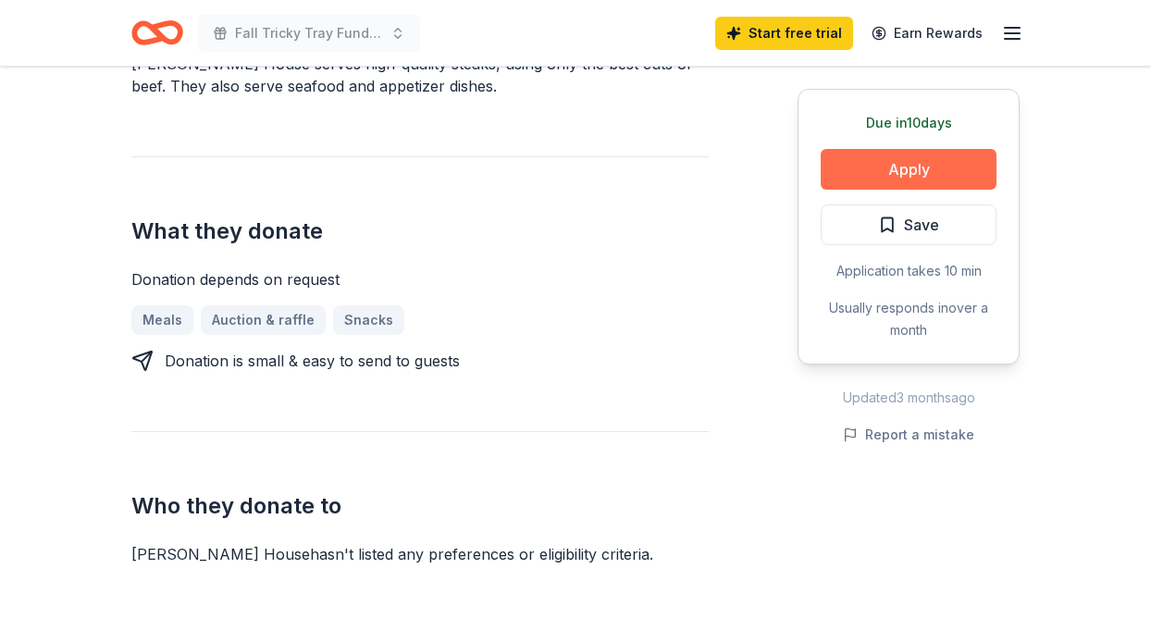
click at [860, 176] on button "Apply" at bounding box center [908, 169] width 176 height 41
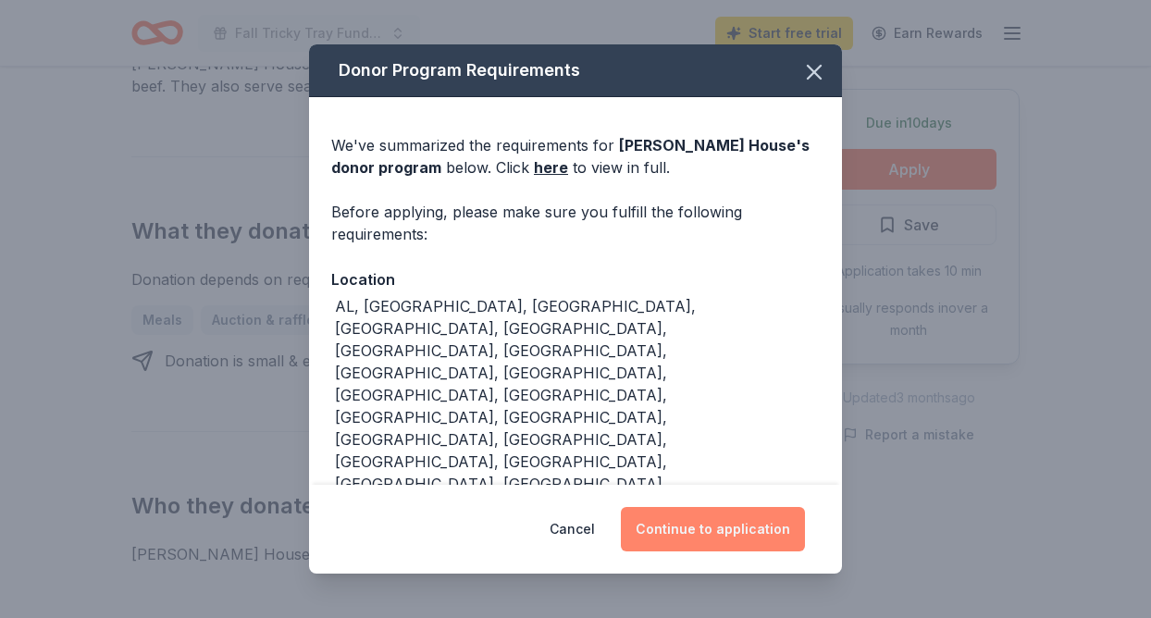
click at [683, 529] on button "Continue to application" at bounding box center [713, 529] width 184 height 44
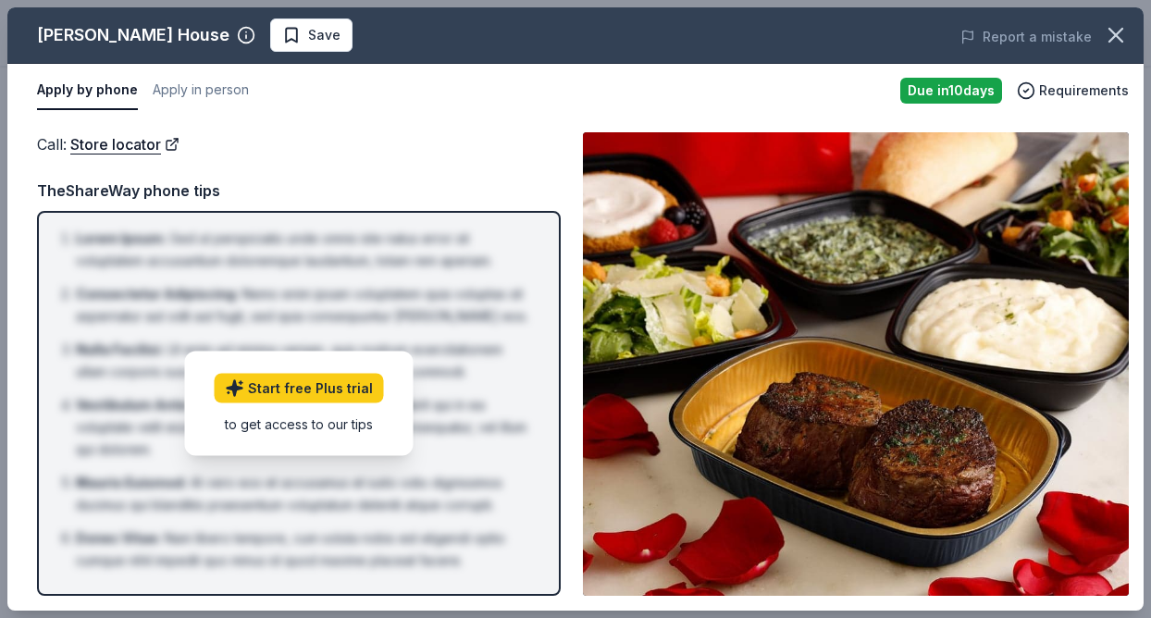
click at [400, 171] on div "Call : Store locator TheShareWay phone tips Lorem Ipsum : Sed ut perspiciatis u…" at bounding box center [299, 363] width 524 height 463
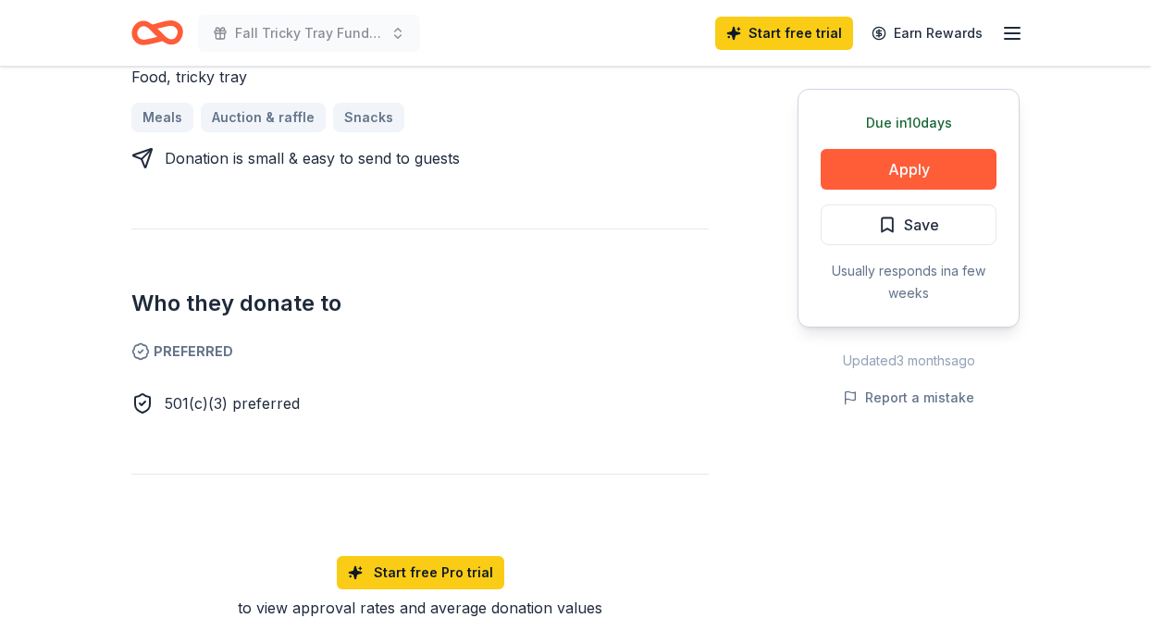
scroll to position [841, 0]
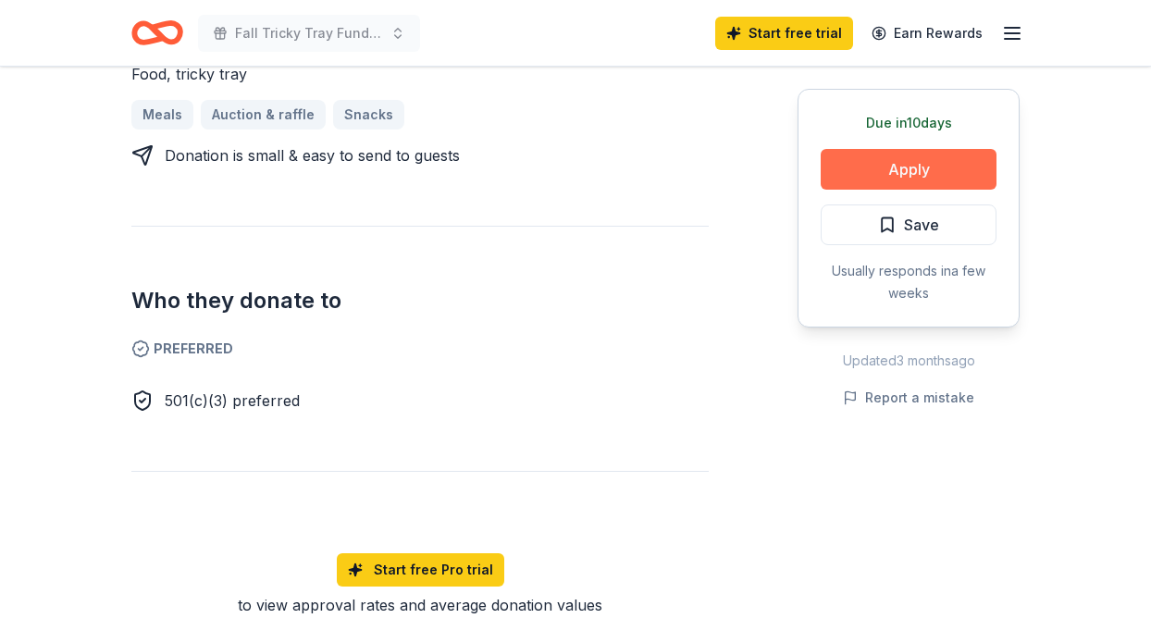
click at [906, 172] on button "Apply" at bounding box center [908, 169] width 176 height 41
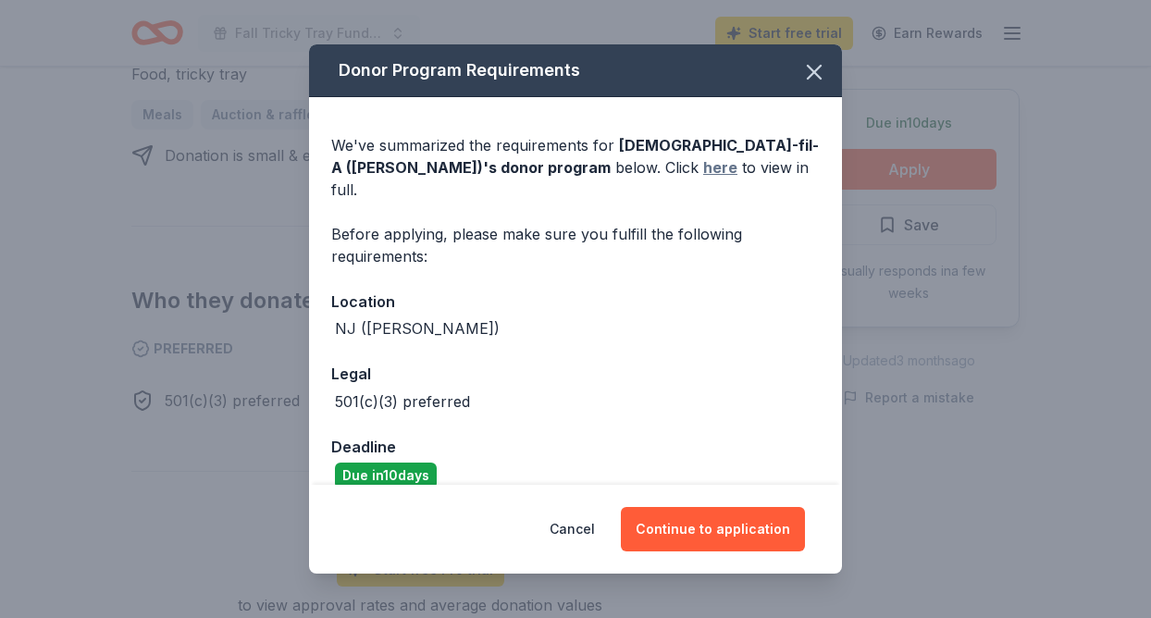
click at [703, 169] on link "here" at bounding box center [720, 167] width 34 height 22
